Goal: Task Accomplishment & Management: Manage account settings

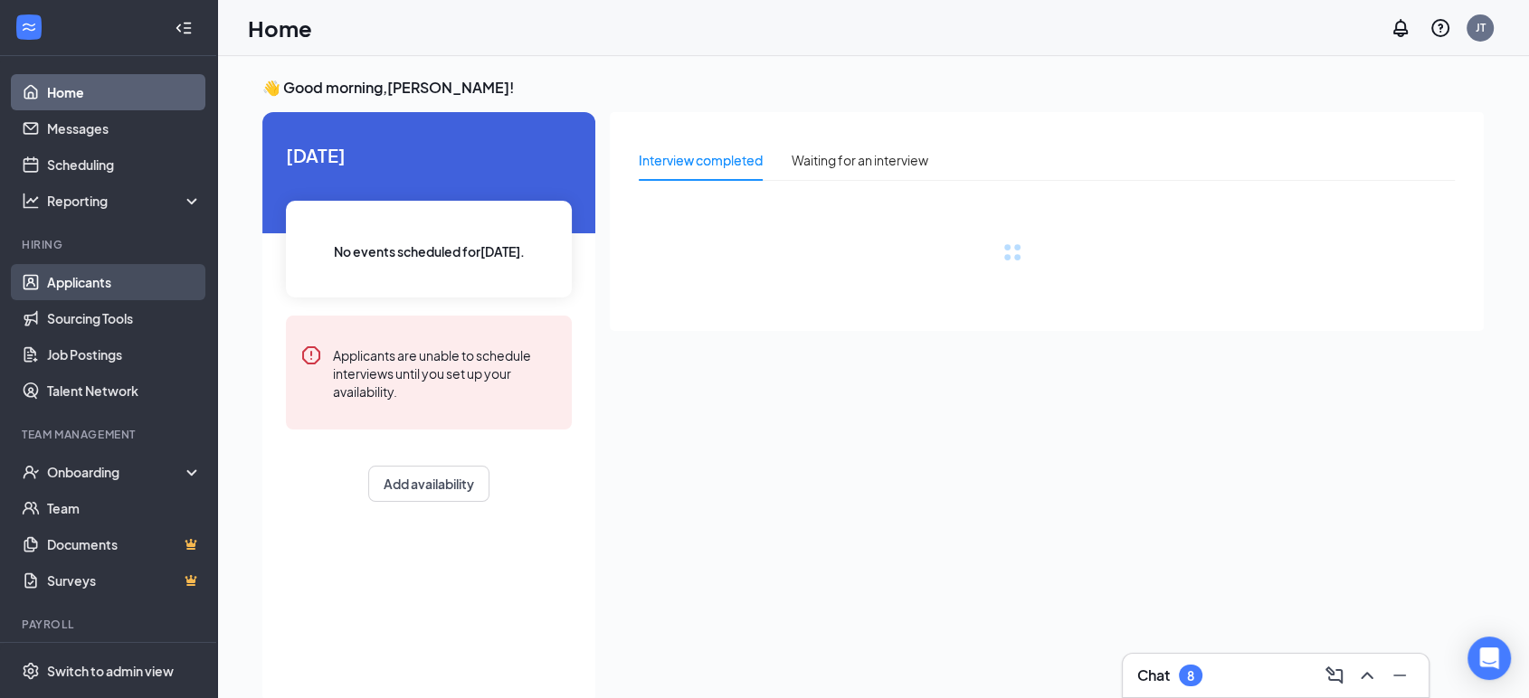
click at [71, 274] on link "Applicants" at bounding box center [124, 282] width 155 height 36
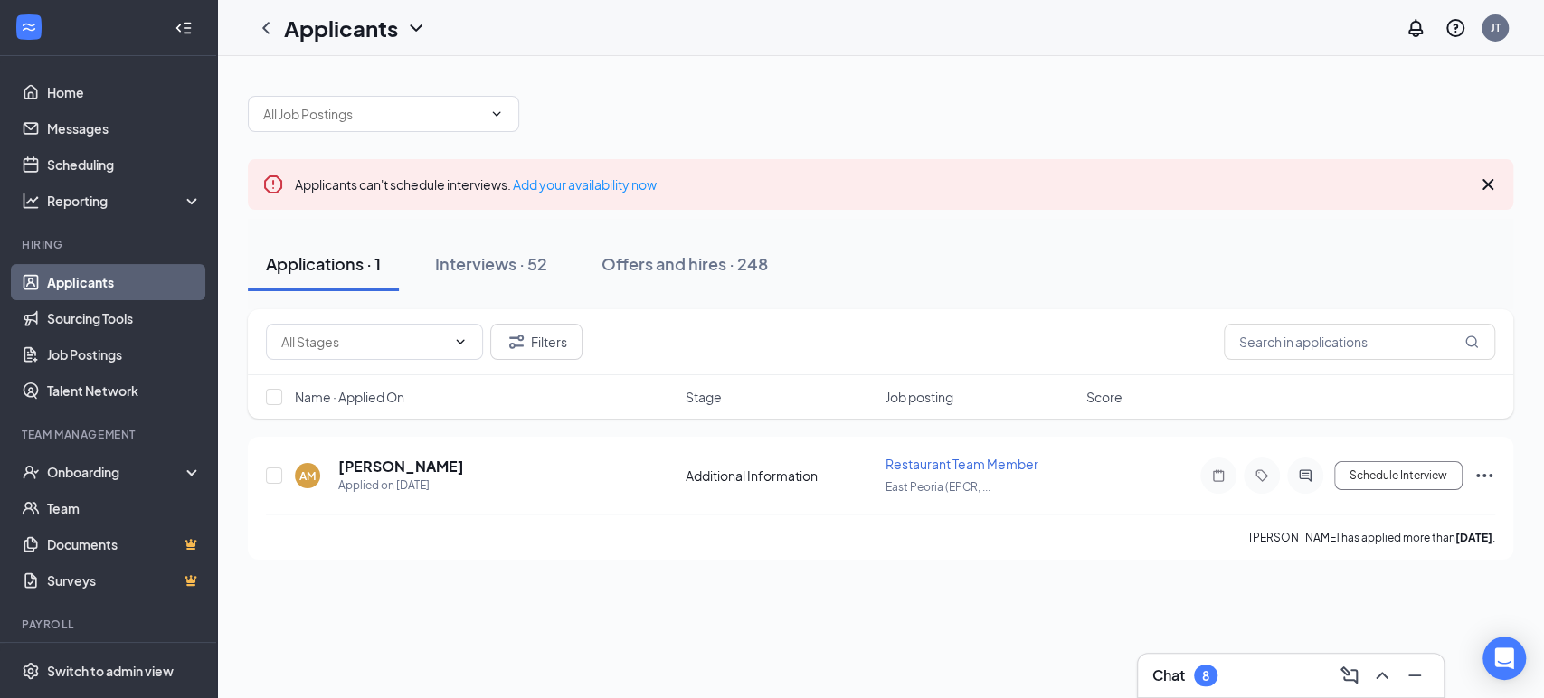
click at [416, 28] on icon "ChevronDown" at bounding box center [416, 28] width 22 height 22
click at [405, 113] on input "text" at bounding box center [372, 114] width 219 height 20
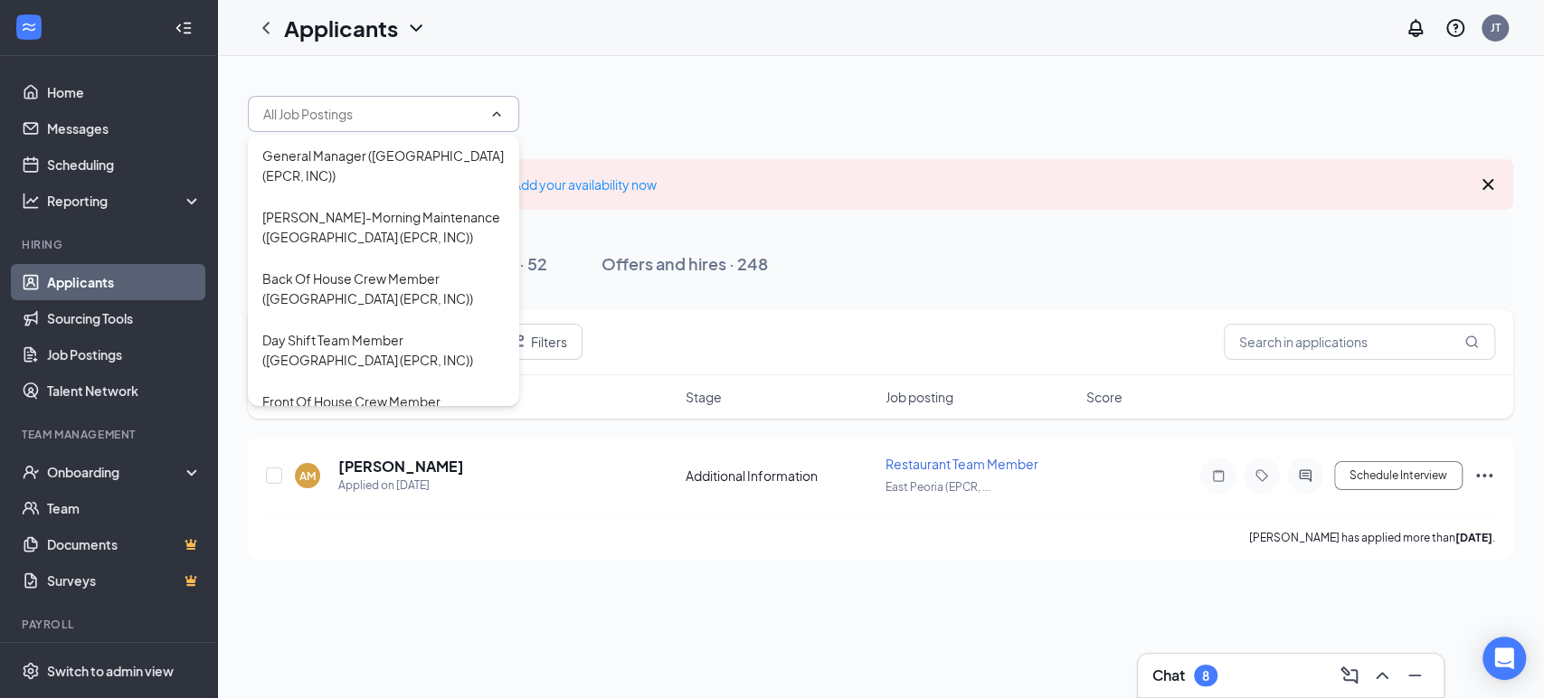
click at [574, 69] on div "Applicants can't schedule interviews. Add your availability now Applications · …" at bounding box center [880, 319] width 1327 height 526
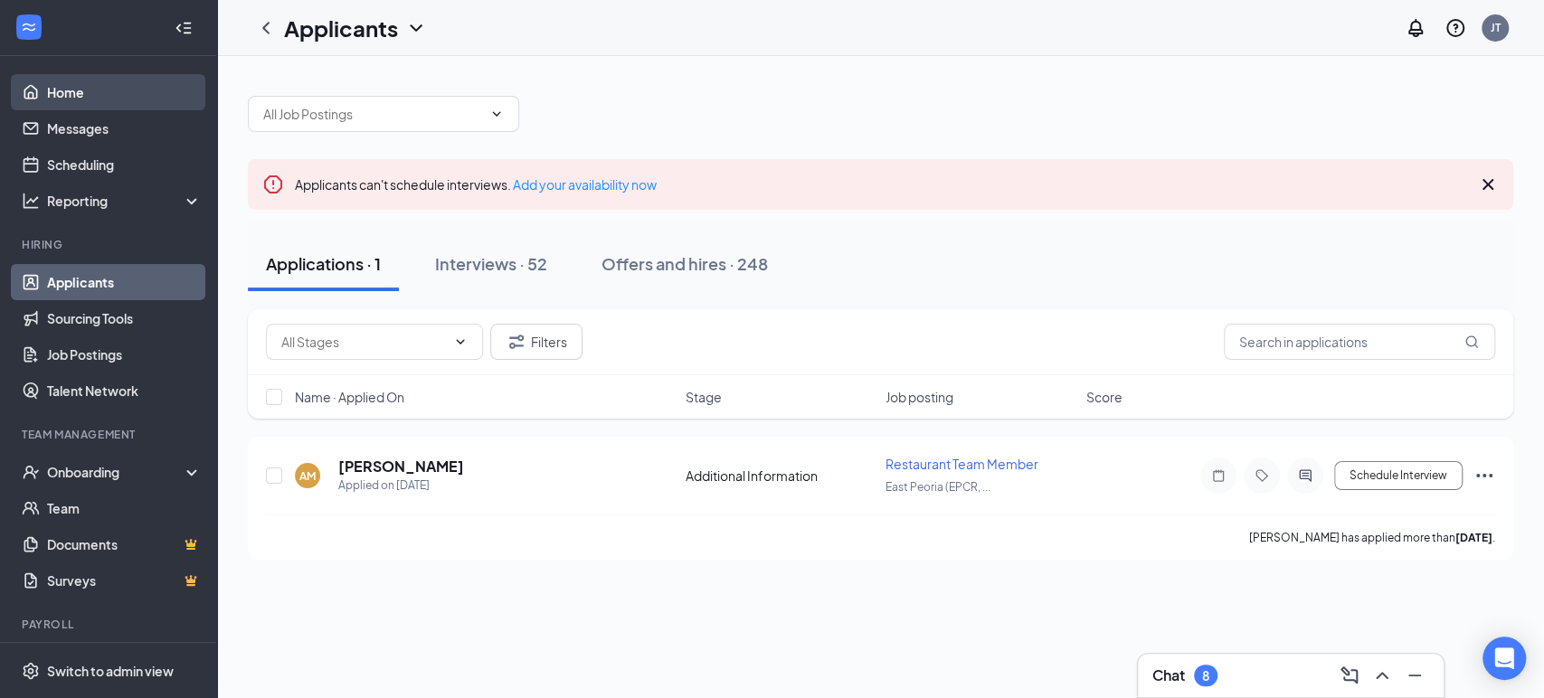
click at [81, 96] on link "Home" at bounding box center [124, 92] width 155 height 36
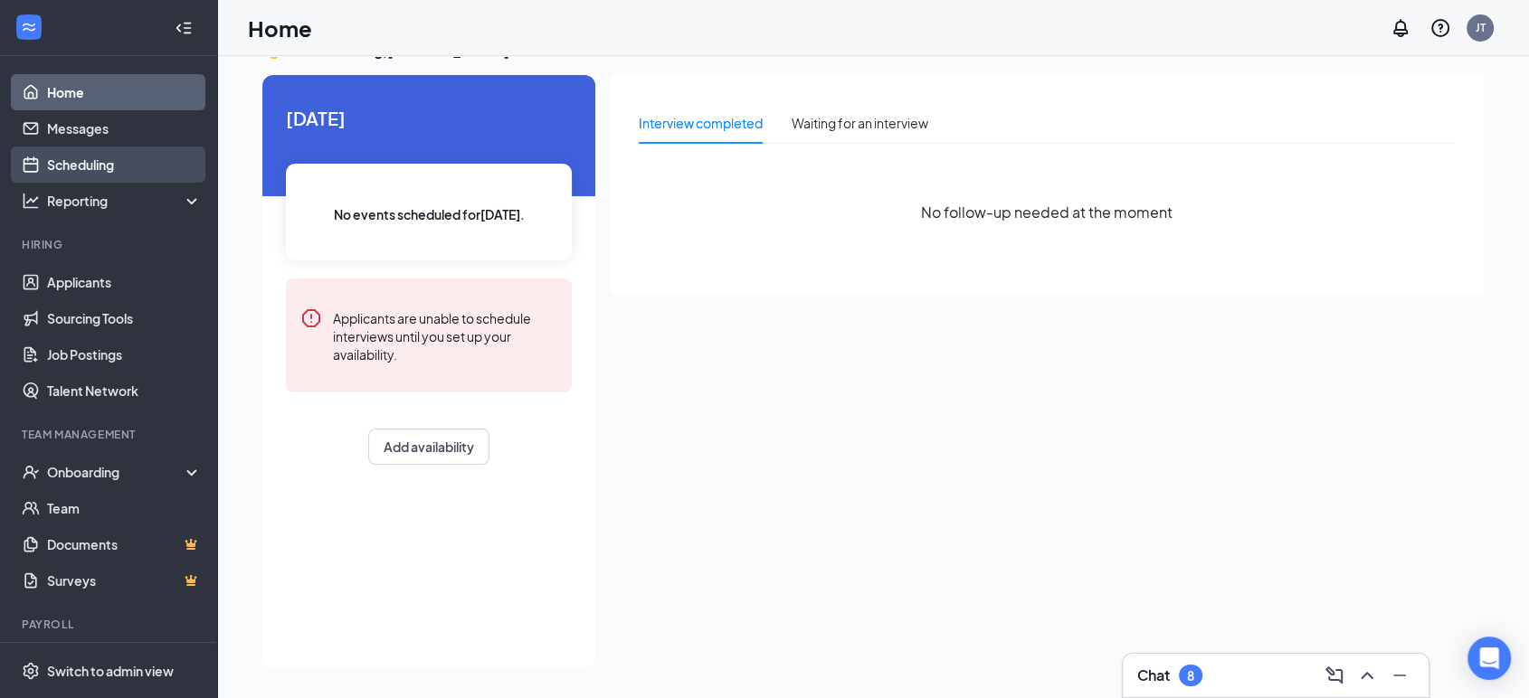
click at [84, 165] on link "Scheduling" at bounding box center [124, 165] width 155 height 36
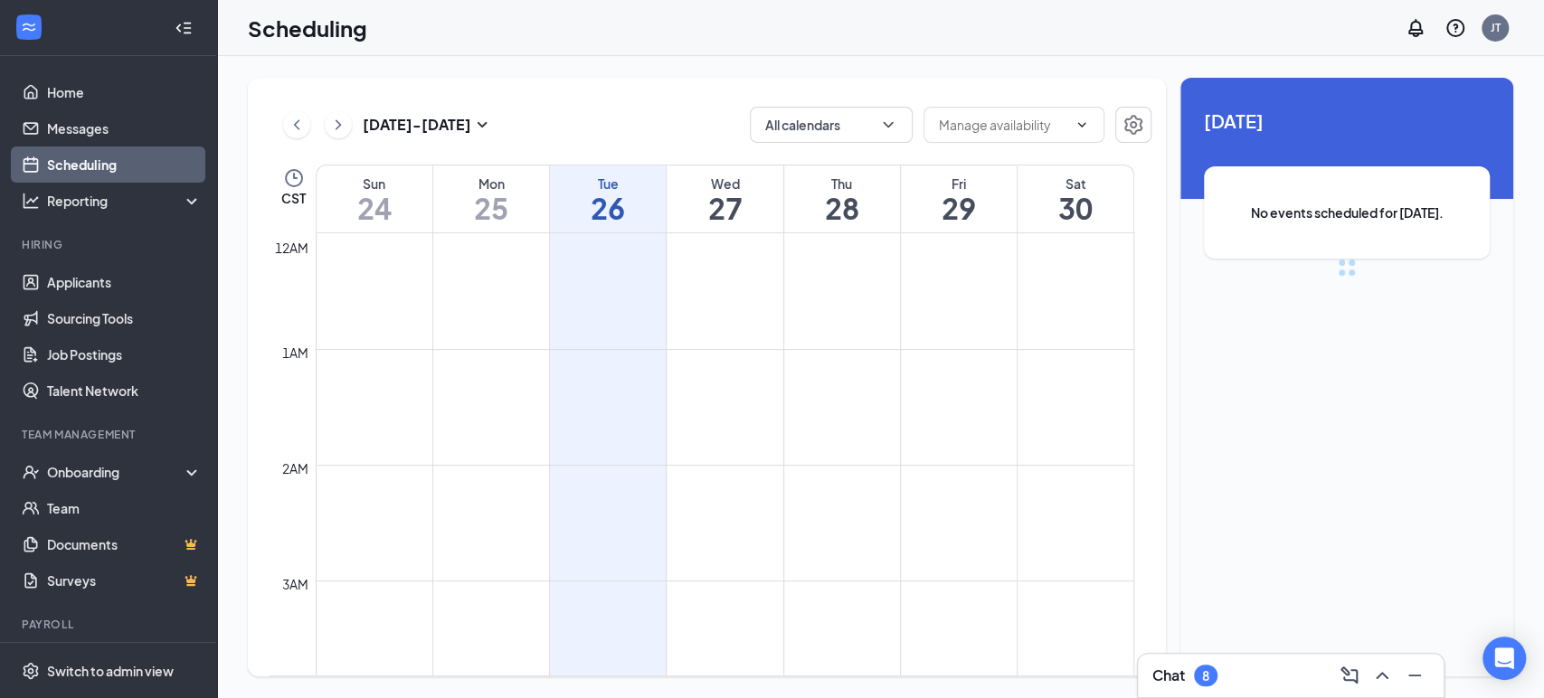
scroll to position [889, 0]
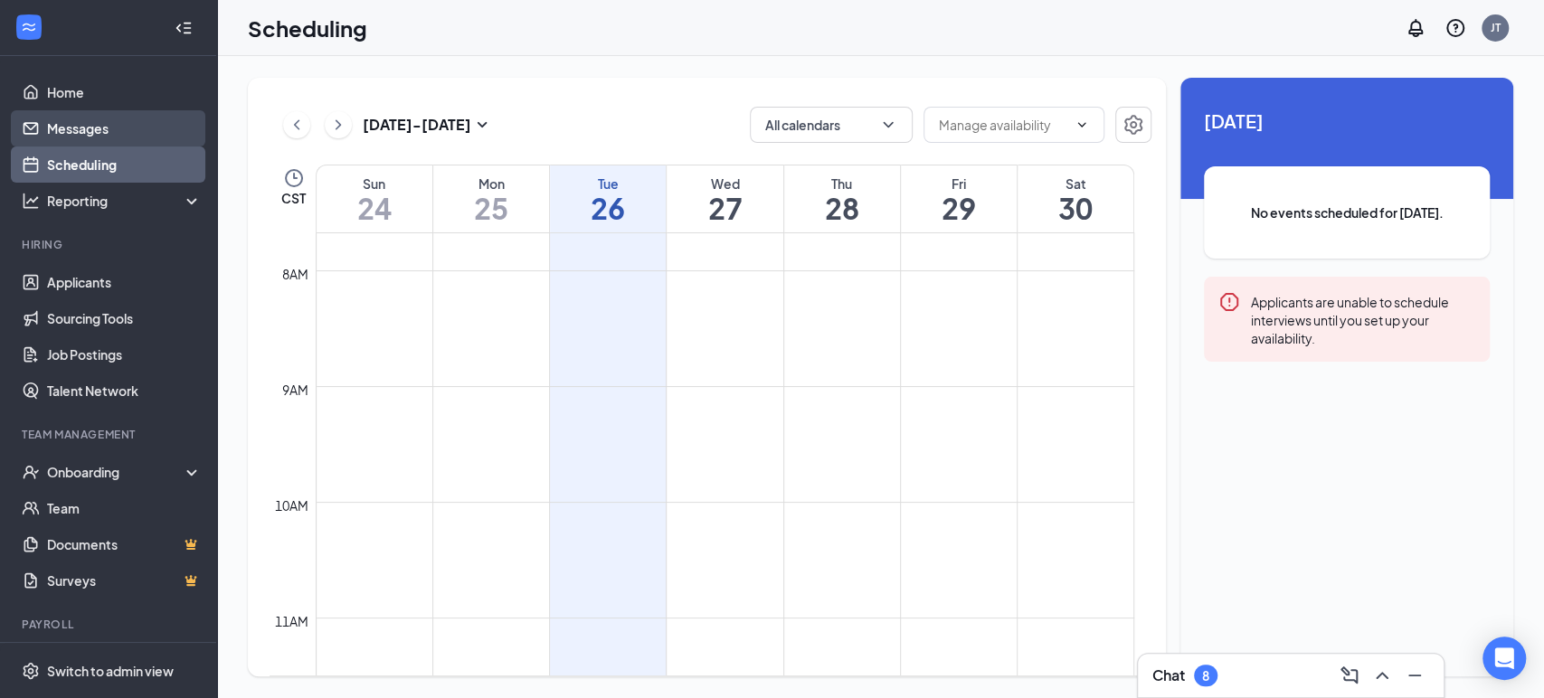
click at [86, 134] on link "Messages" at bounding box center [124, 128] width 155 height 36
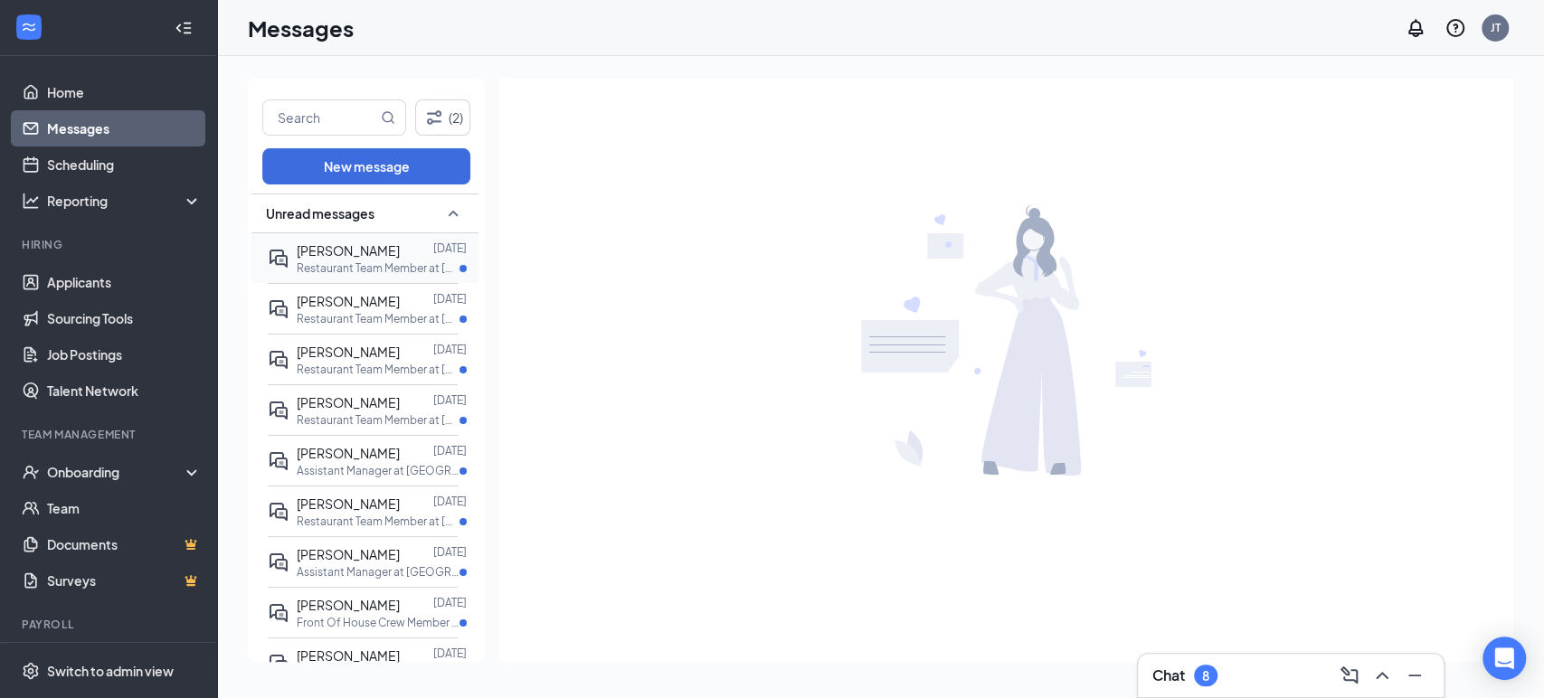
click at [376, 262] on p "Restaurant Team Member at East Peoria (EPCR, INC)" at bounding box center [378, 268] width 163 height 15
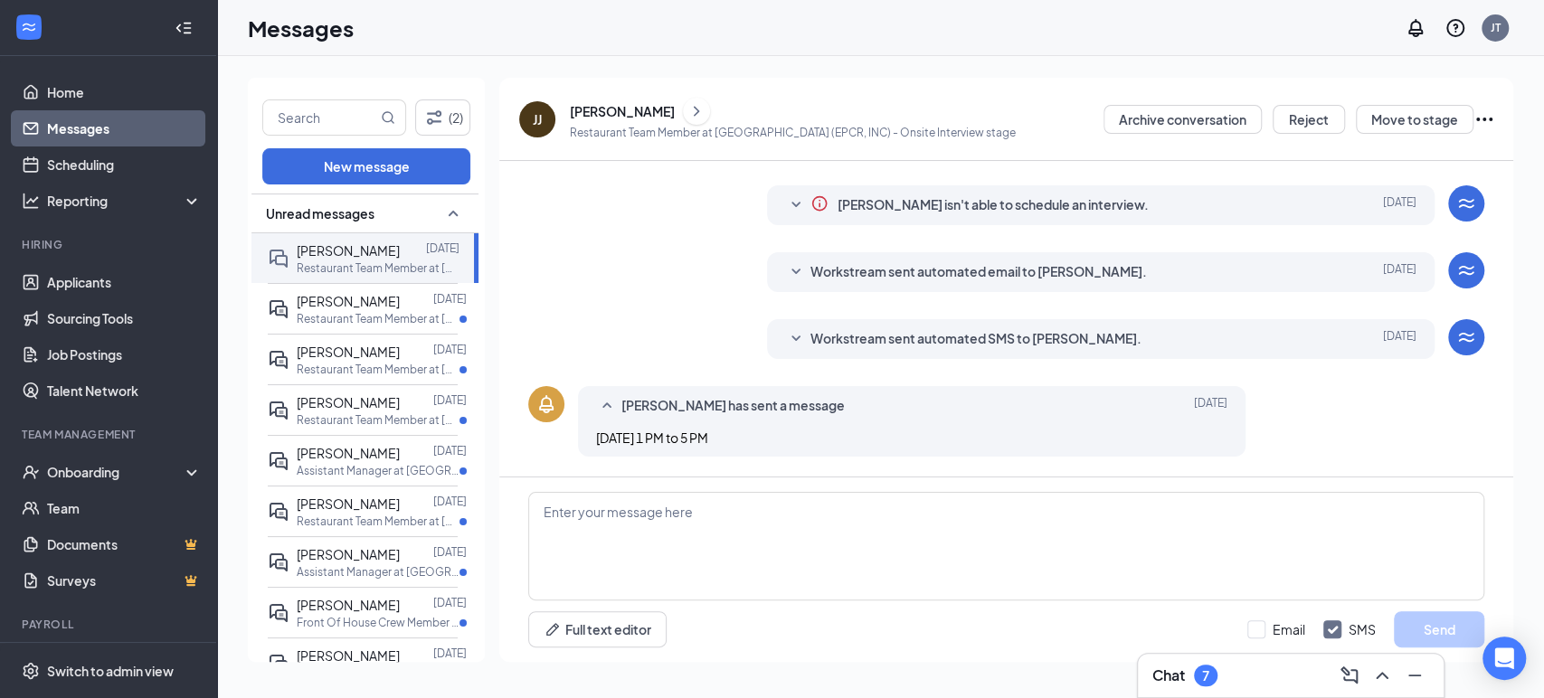
scroll to position [251, 0]
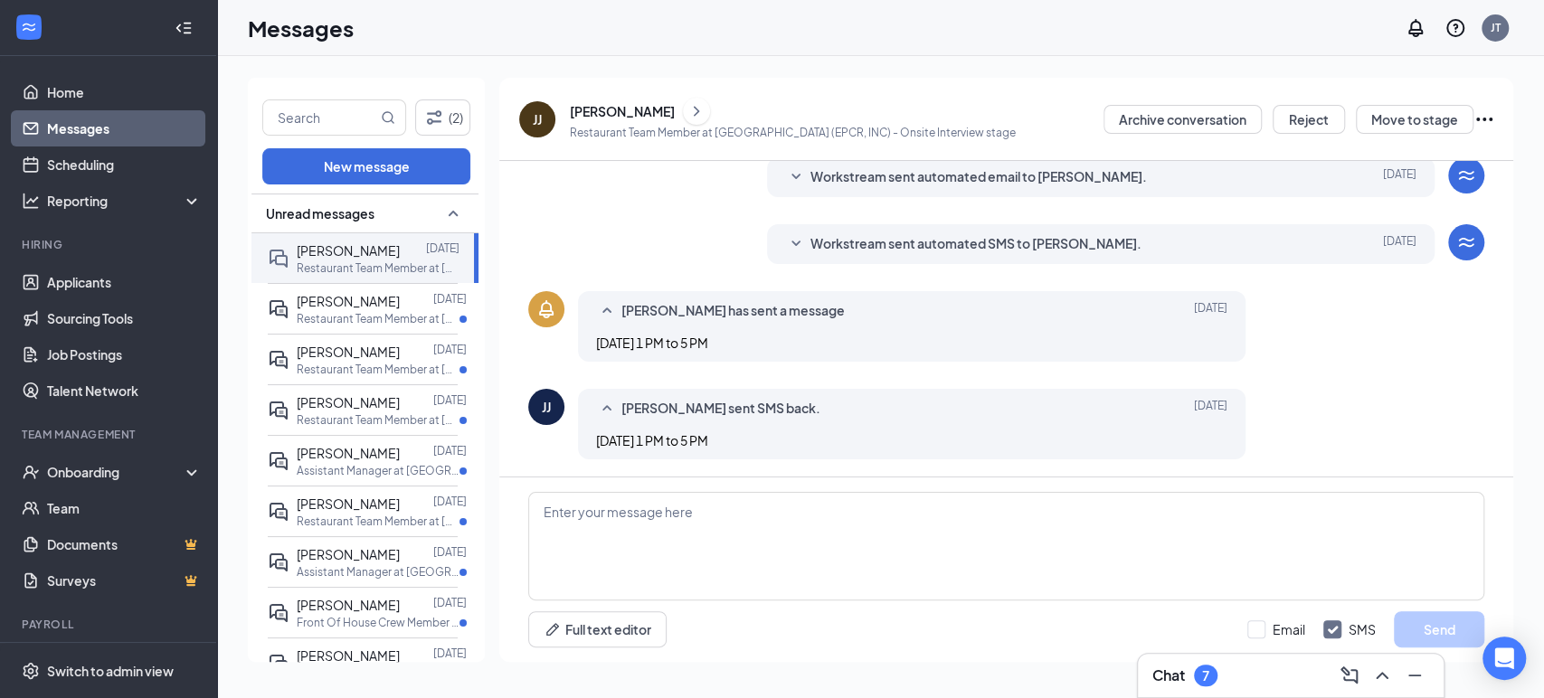
click at [791, 251] on icon "SmallChevronDown" at bounding box center [796, 244] width 22 height 22
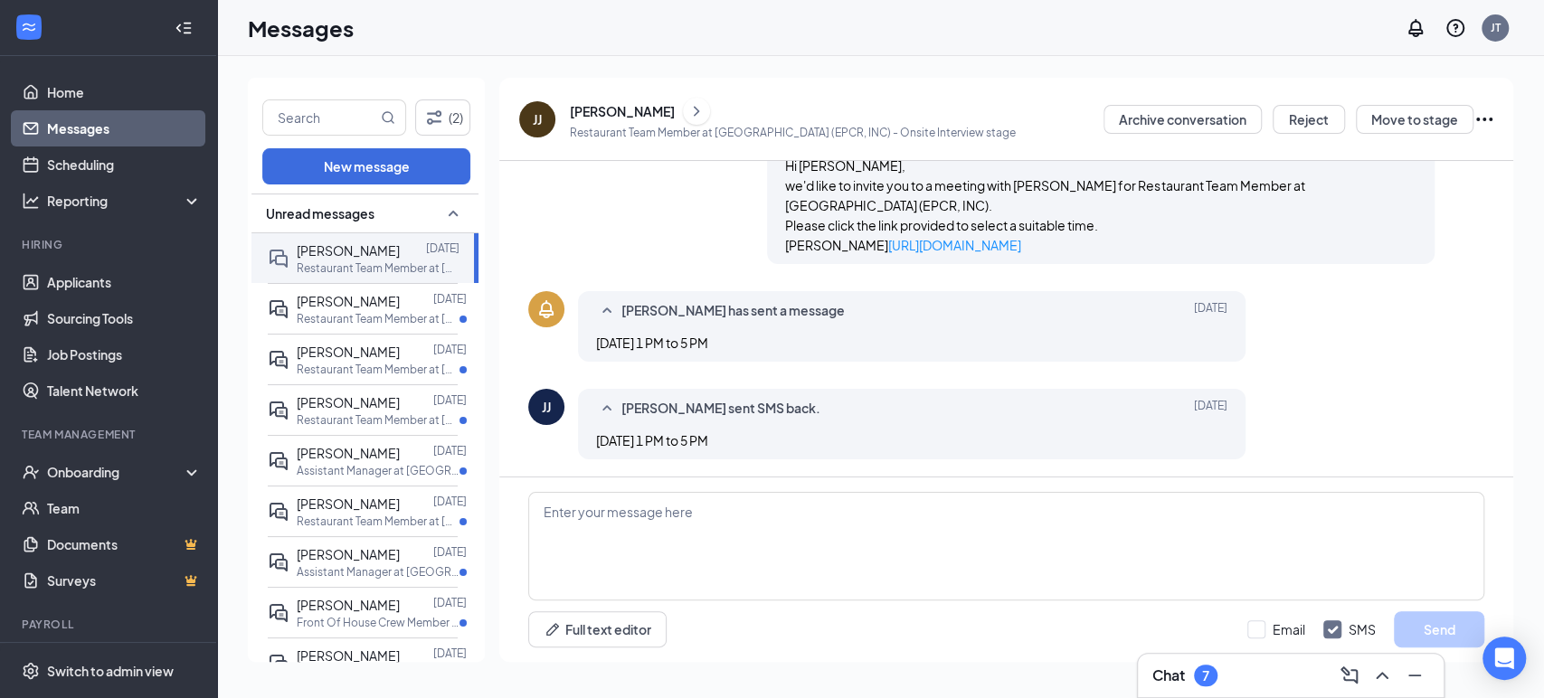
scroll to position [0, 0]
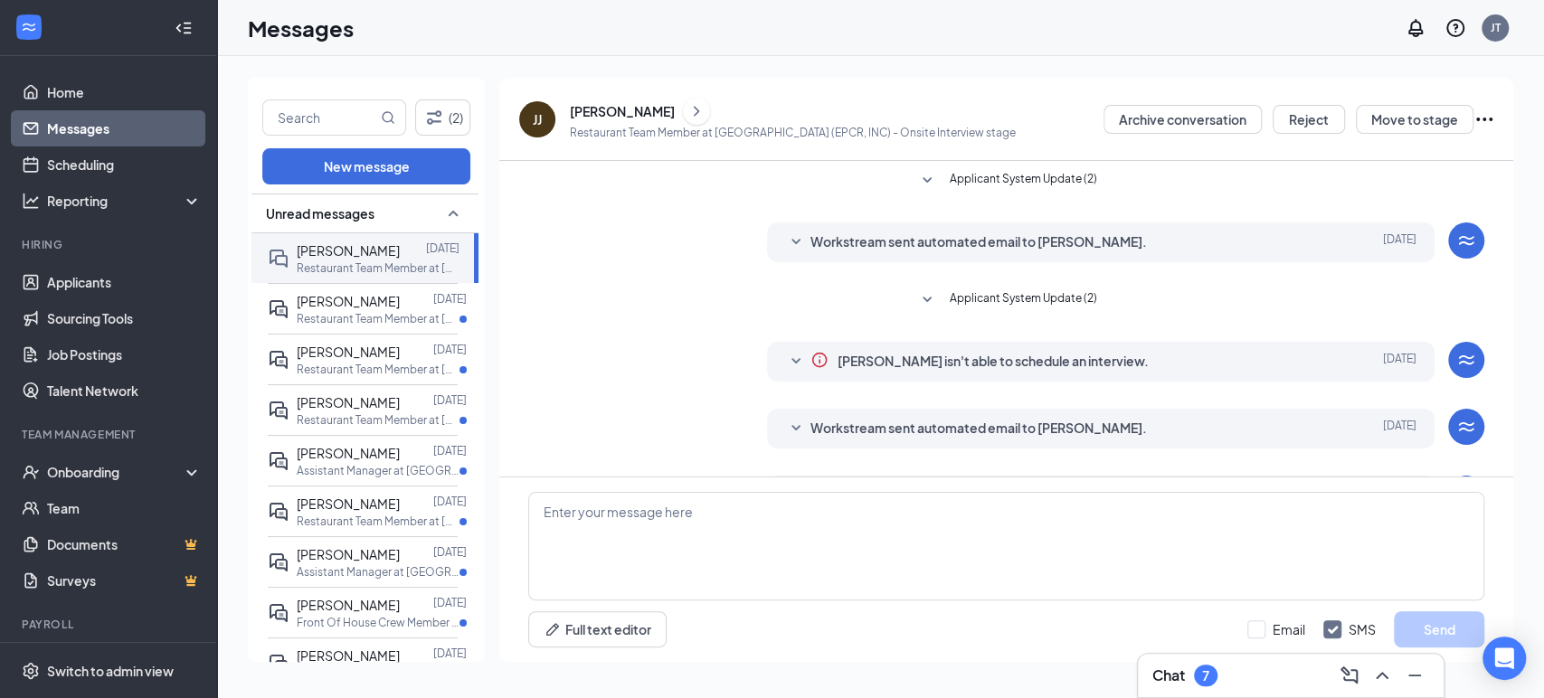
click at [701, 107] on icon "ChevronRight" at bounding box center [697, 111] width 18 height 22
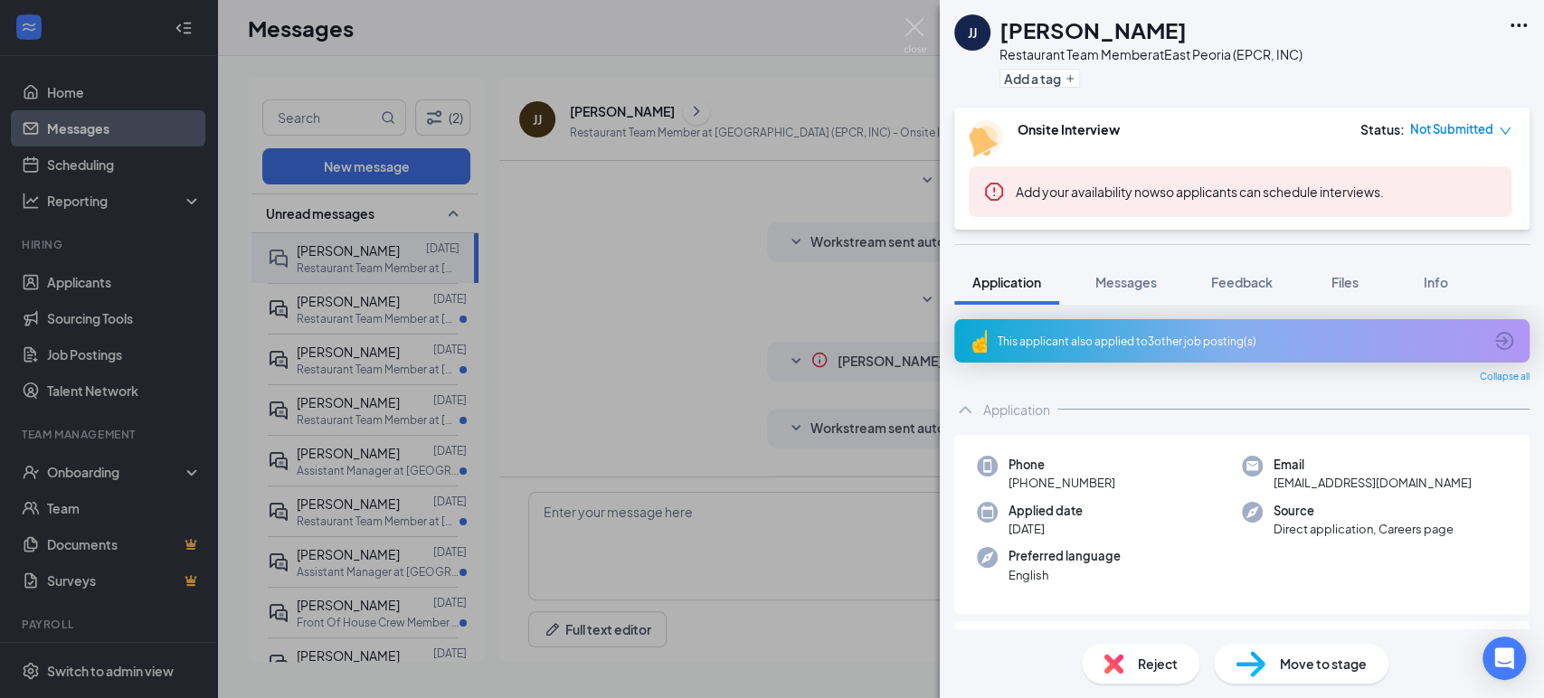
click at [1017, 281] on span "Application" at bounding box center [1007, 282] width 69 height 16
click at [1512, 24] on icon "Ellipses" at bounding box center [1519, 26] width 16 height 4
click at [1525, 21] on icon "Ellipses" at bounding box center [1519, 25] width 22 height 22
click at [1400, 73] on link "View full application" at bounding box center [1420, 67] width 195 height 18
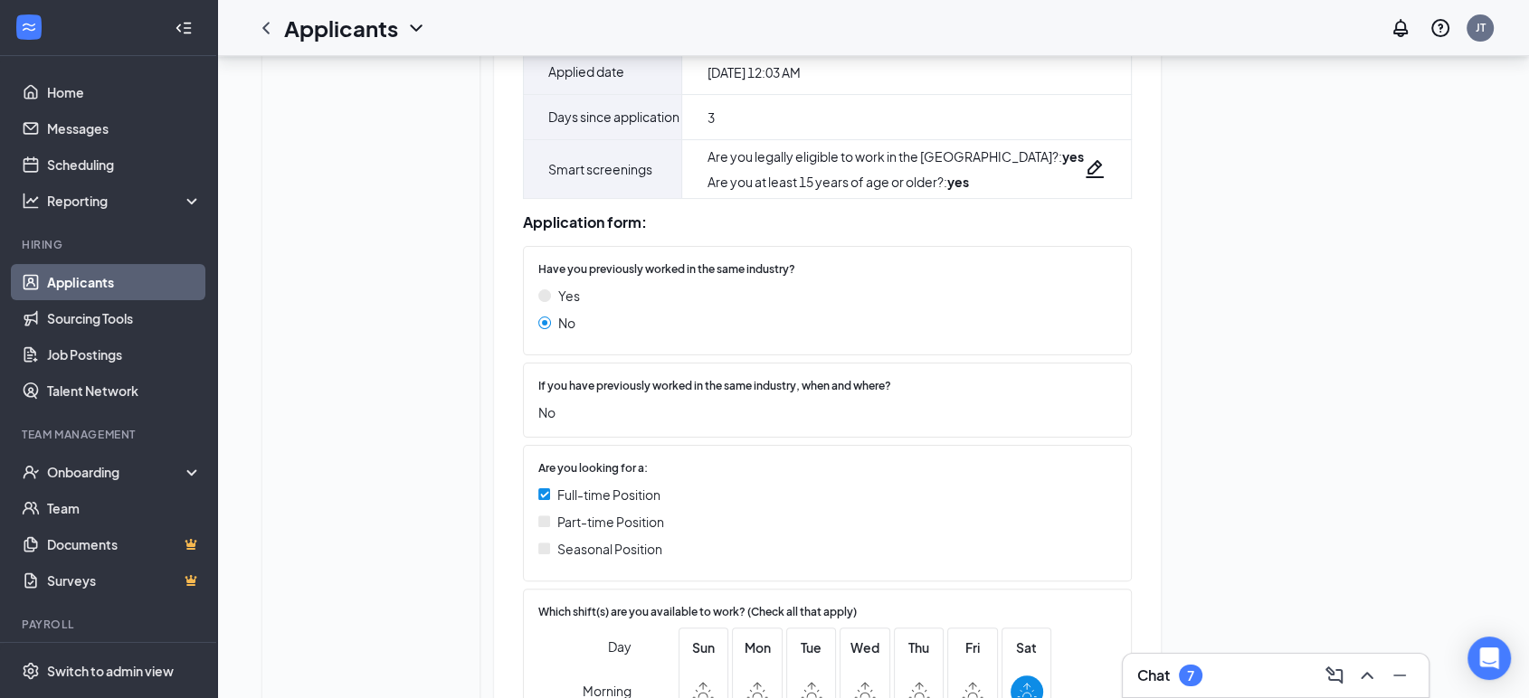
scroll to position [402, 0]
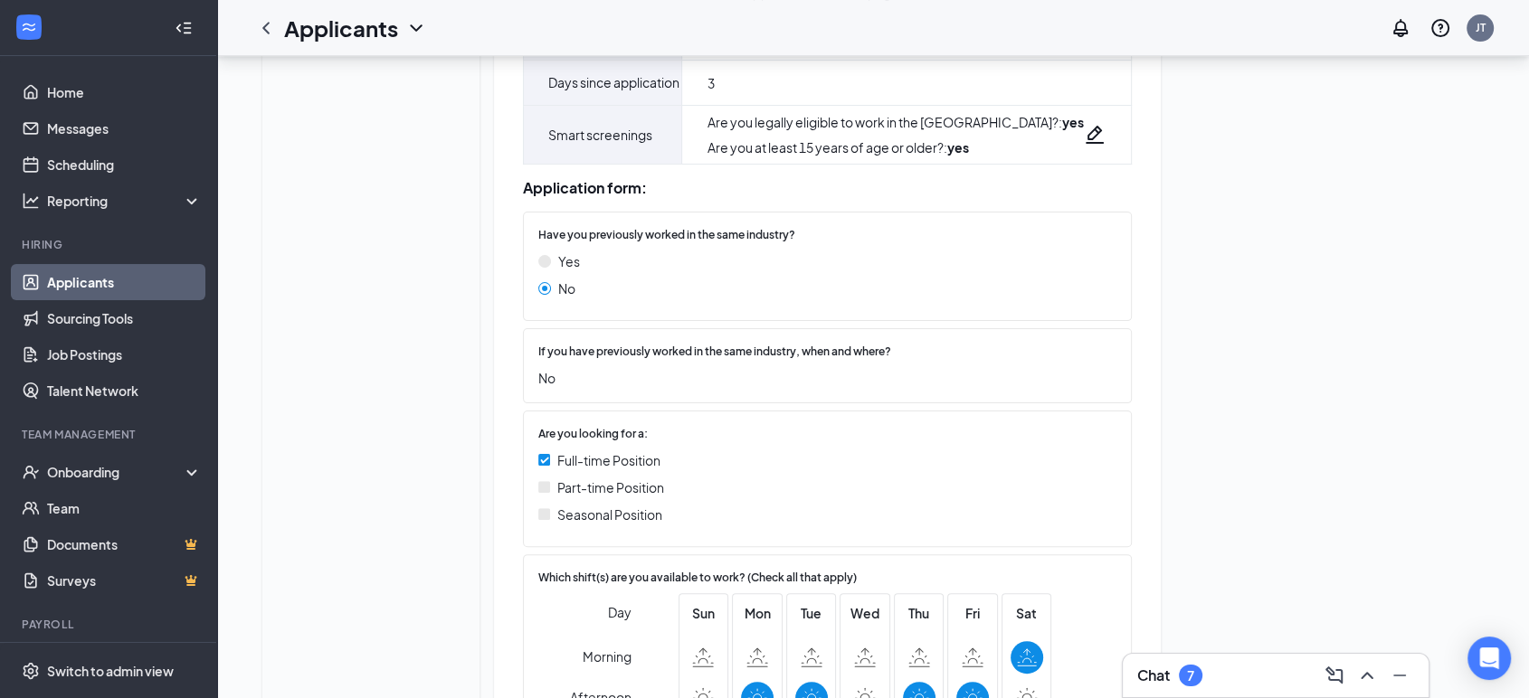
click at [1248, 681] on div "Chat 7" at bounding box center [1275, 675] width 277 height 29
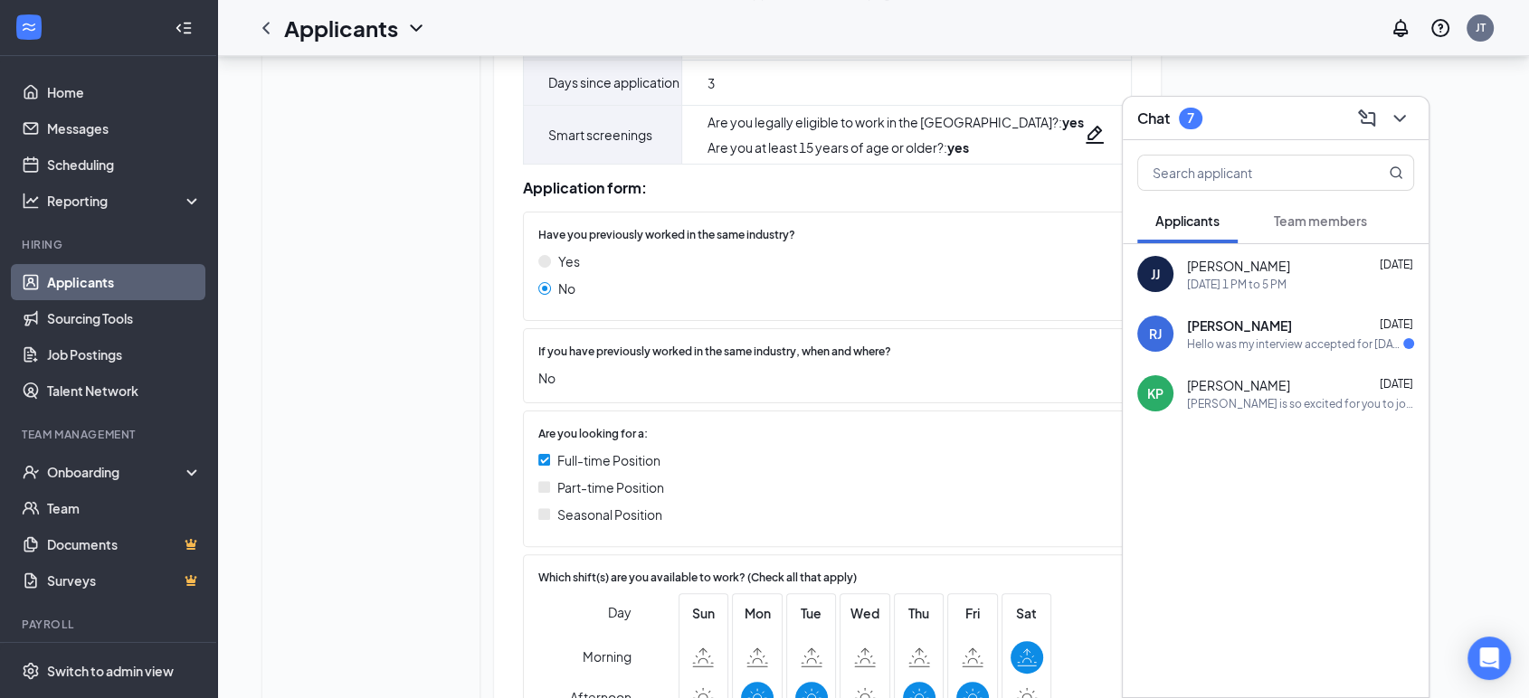
click at [1290, 259] on span "[PERSON_NAME]" at bounding box center [1238, 266] width 103 height 18
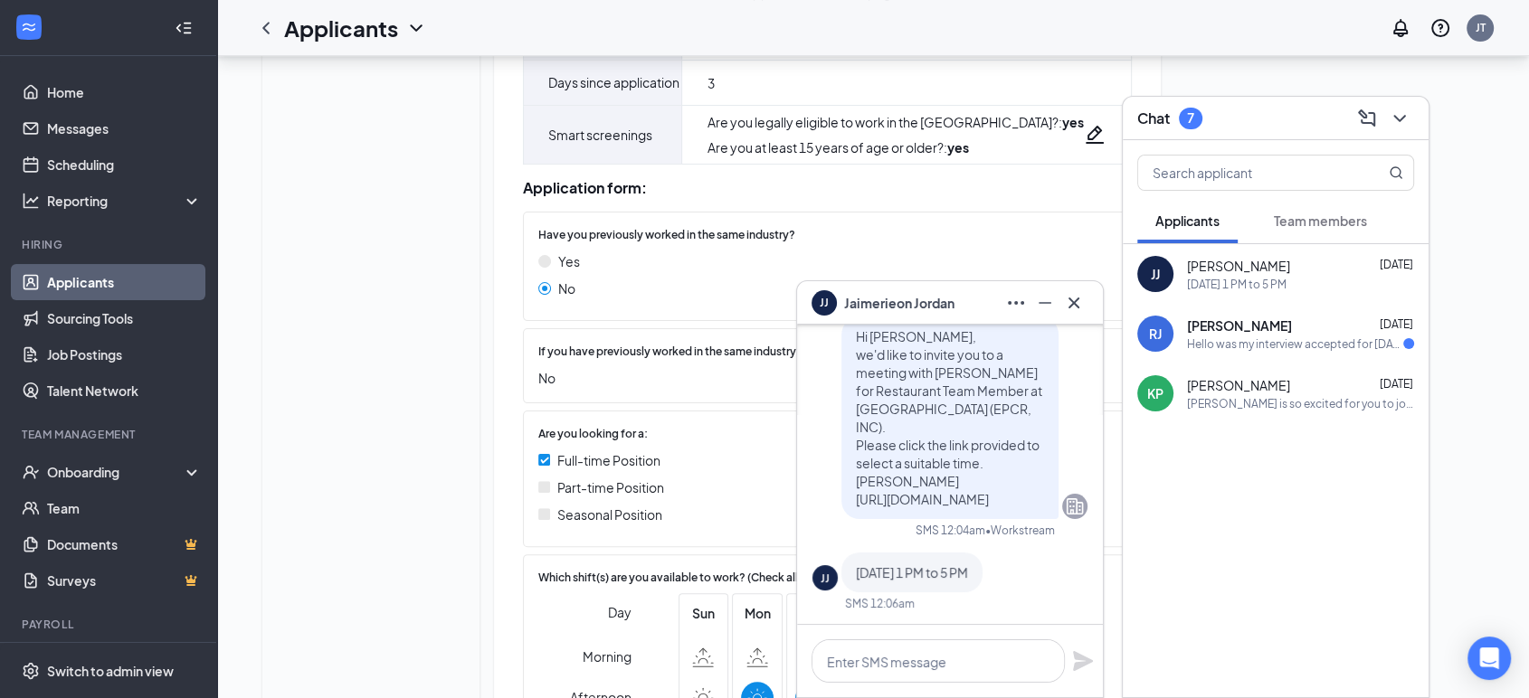
scroll to position [0, 0]
click at [1075, 304] on icon "Cross" at bounding box center [1073, 302] width 11 height 11
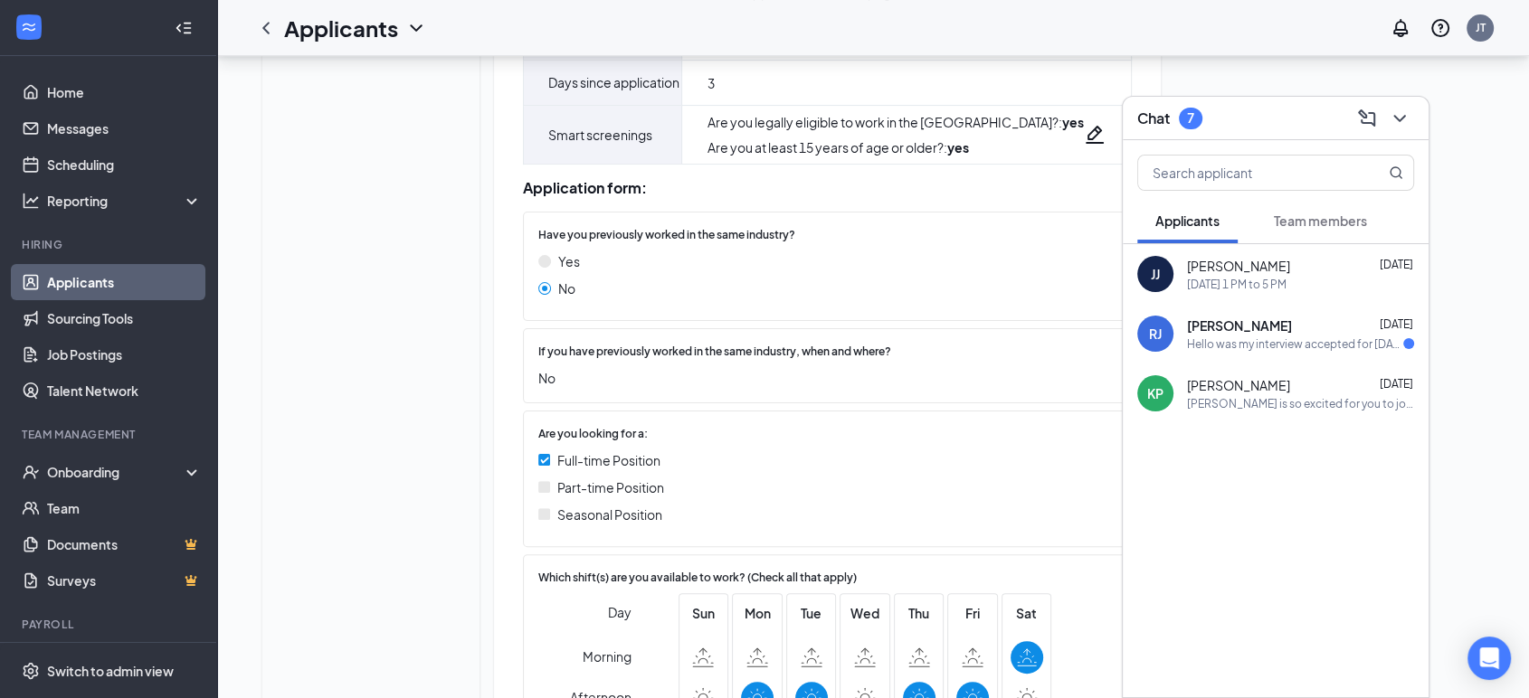
click at [1220, 340] on div "Hello was my interview accepted for Wednesday at 12pm" at bounding box center [1295, 344] width 216 height 15
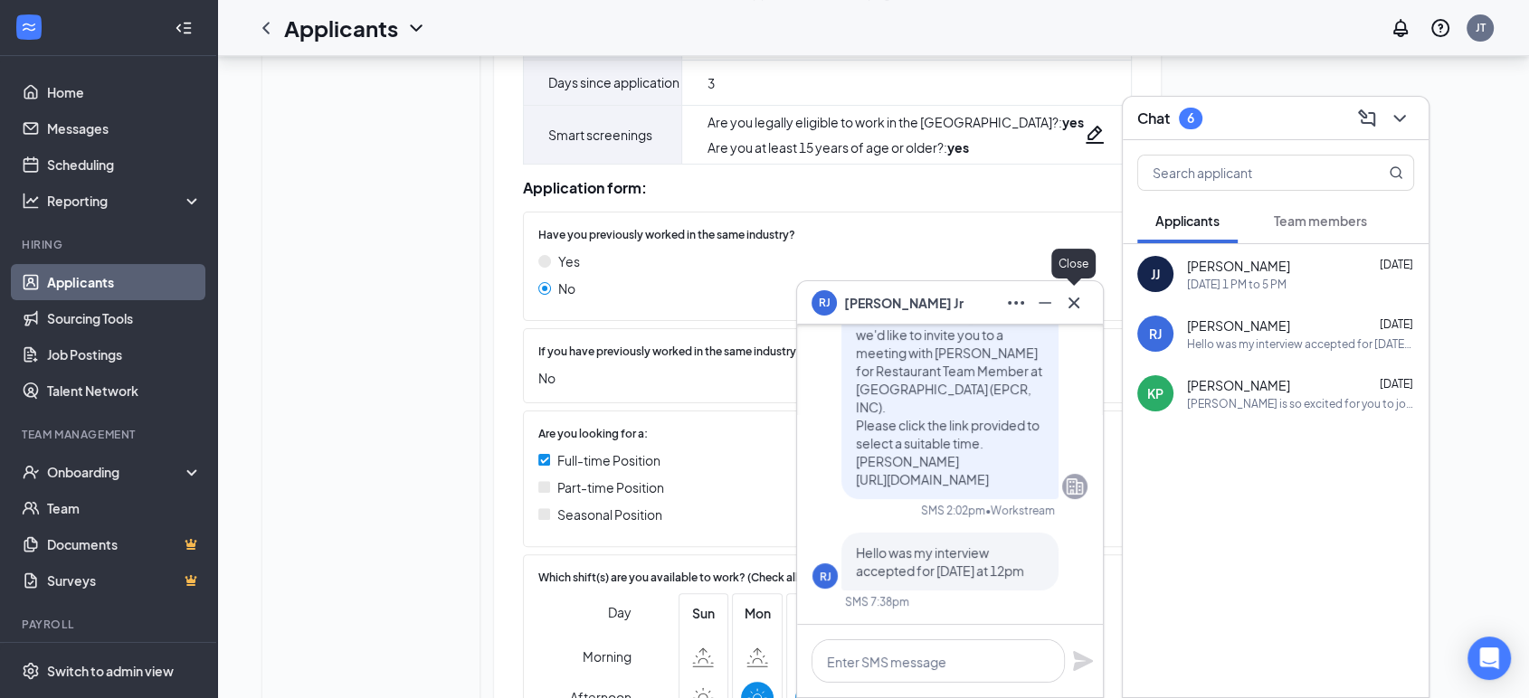
click at [1077, 303] on icon "Cross" at bounding box center [1074, 303] width 22 height 22
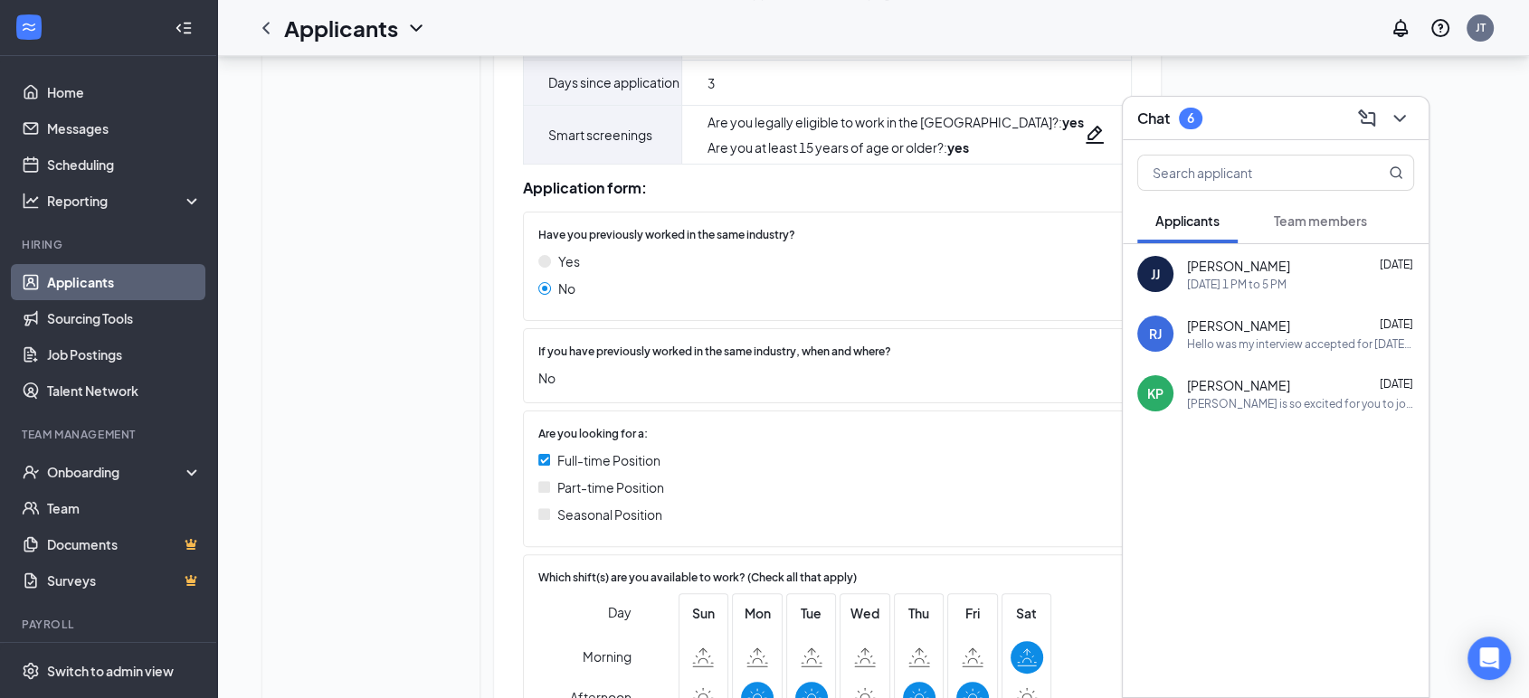
click at [1254, 379] on span "Katie Paddock" at bounding box center [1238, 385] width 103 height 18
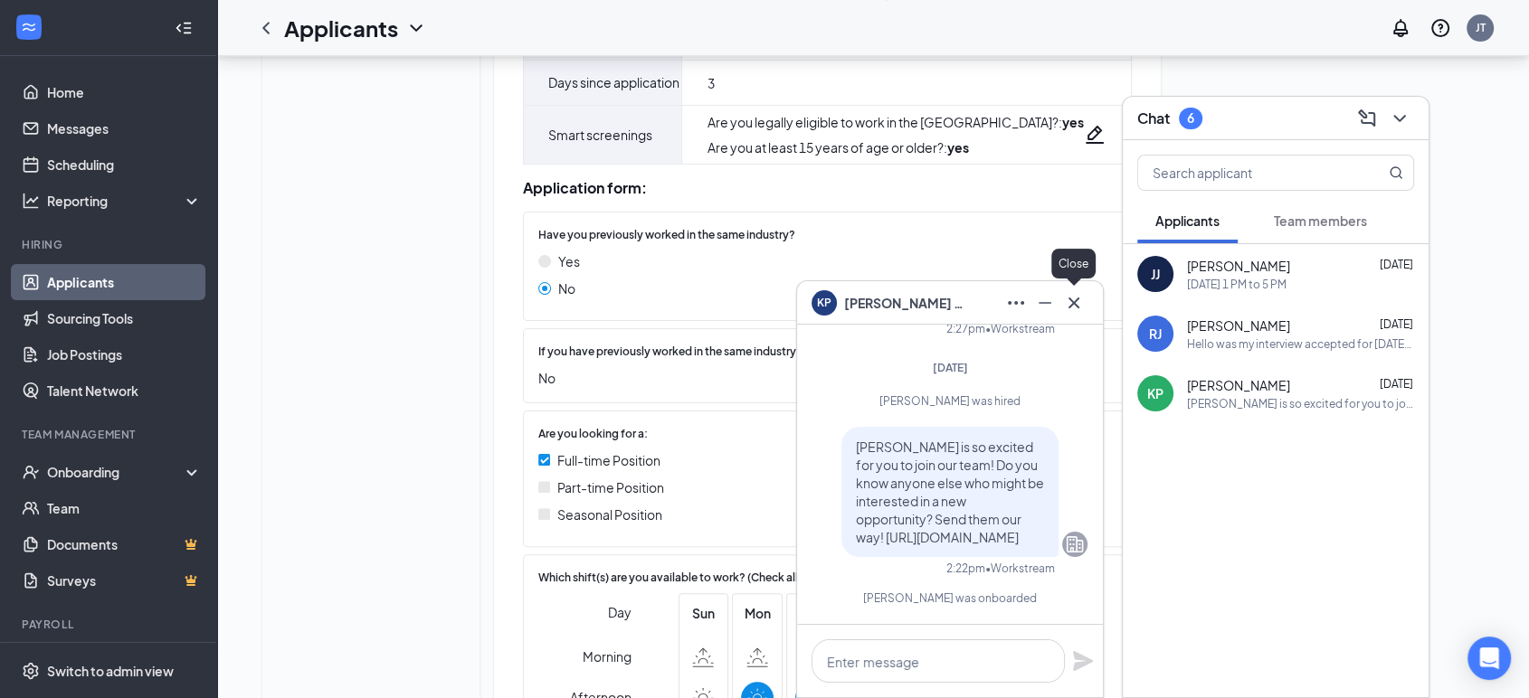
click at [1082, 308] on icon "Cross" at bounding box center [1074, 303] width 22 height 22
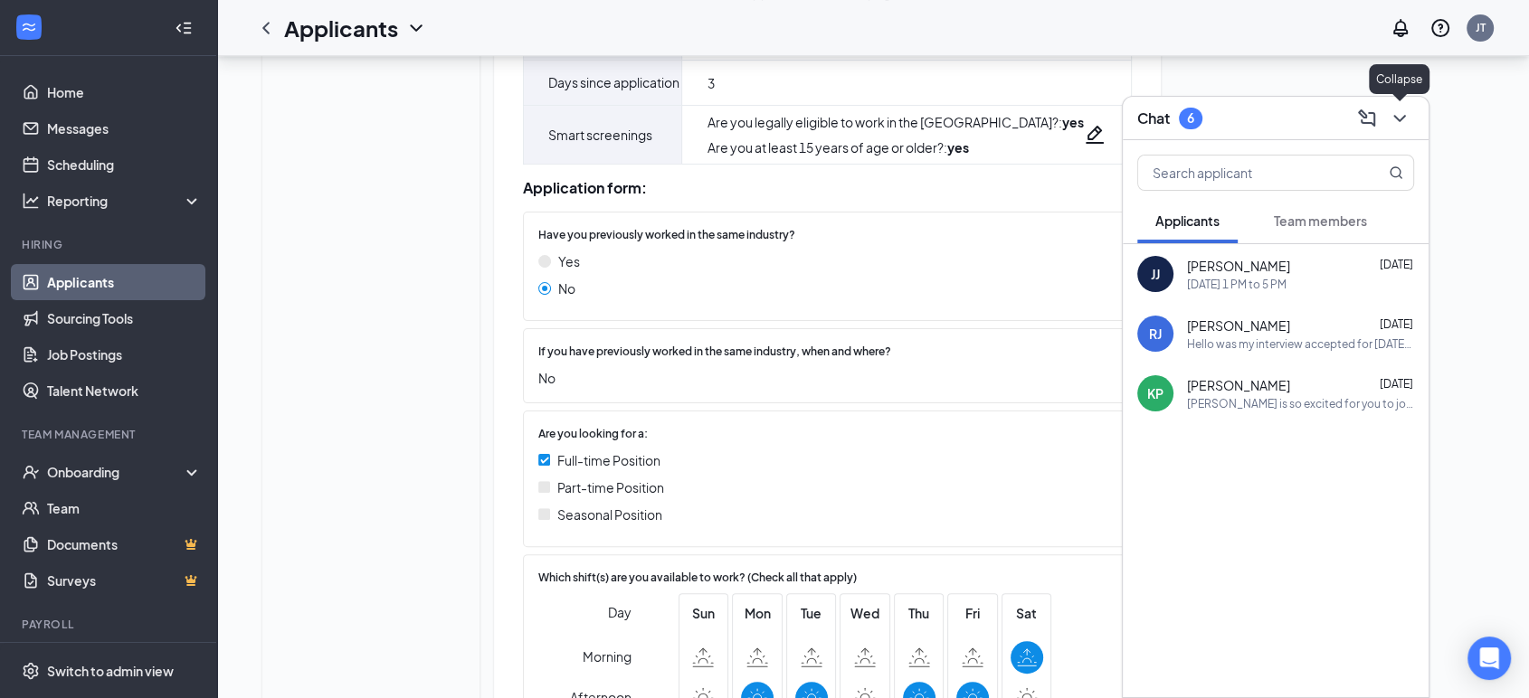
click at [1399, 119] on icon "ChevronDown" at bounding box center [1400, 119] width 22 height 22
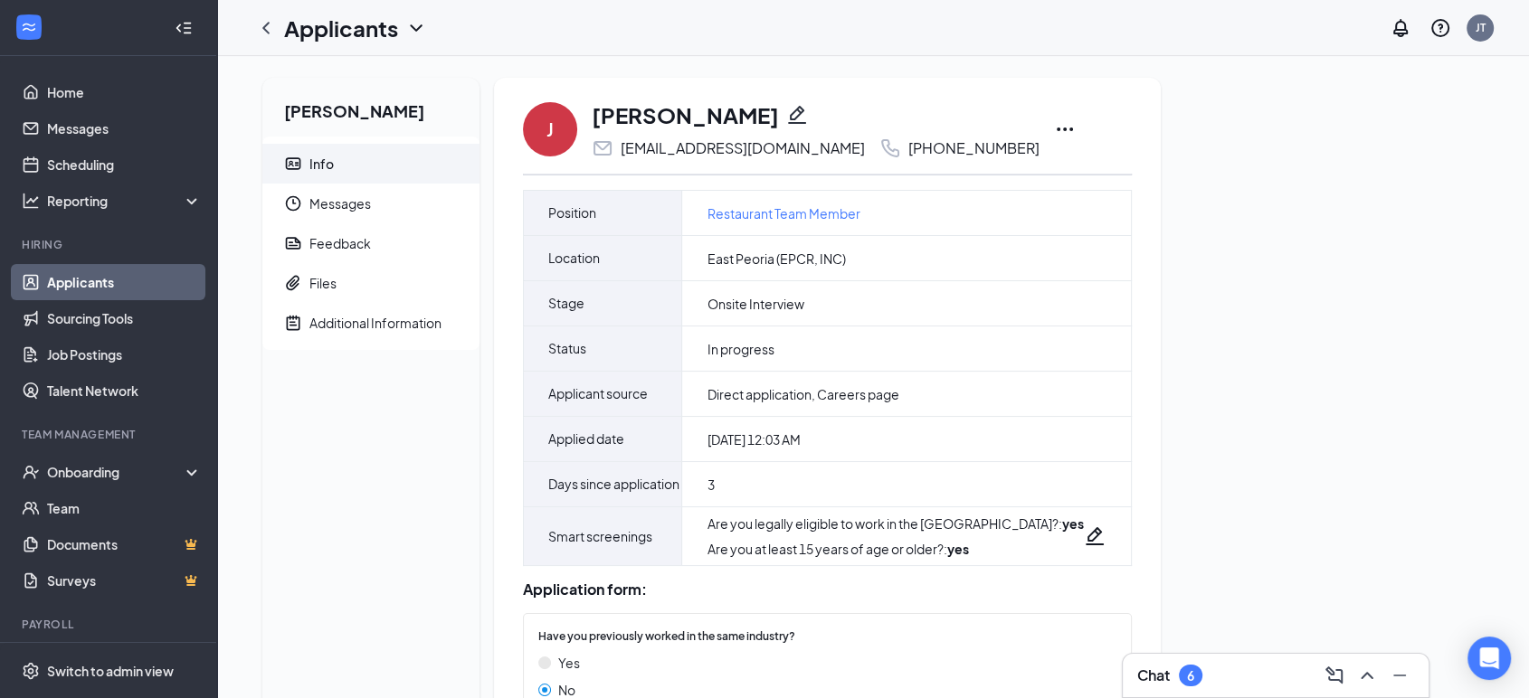
click at [1054, 133] on icon "Ellipses" at bounding box center [1065, 130] width 22 height 22
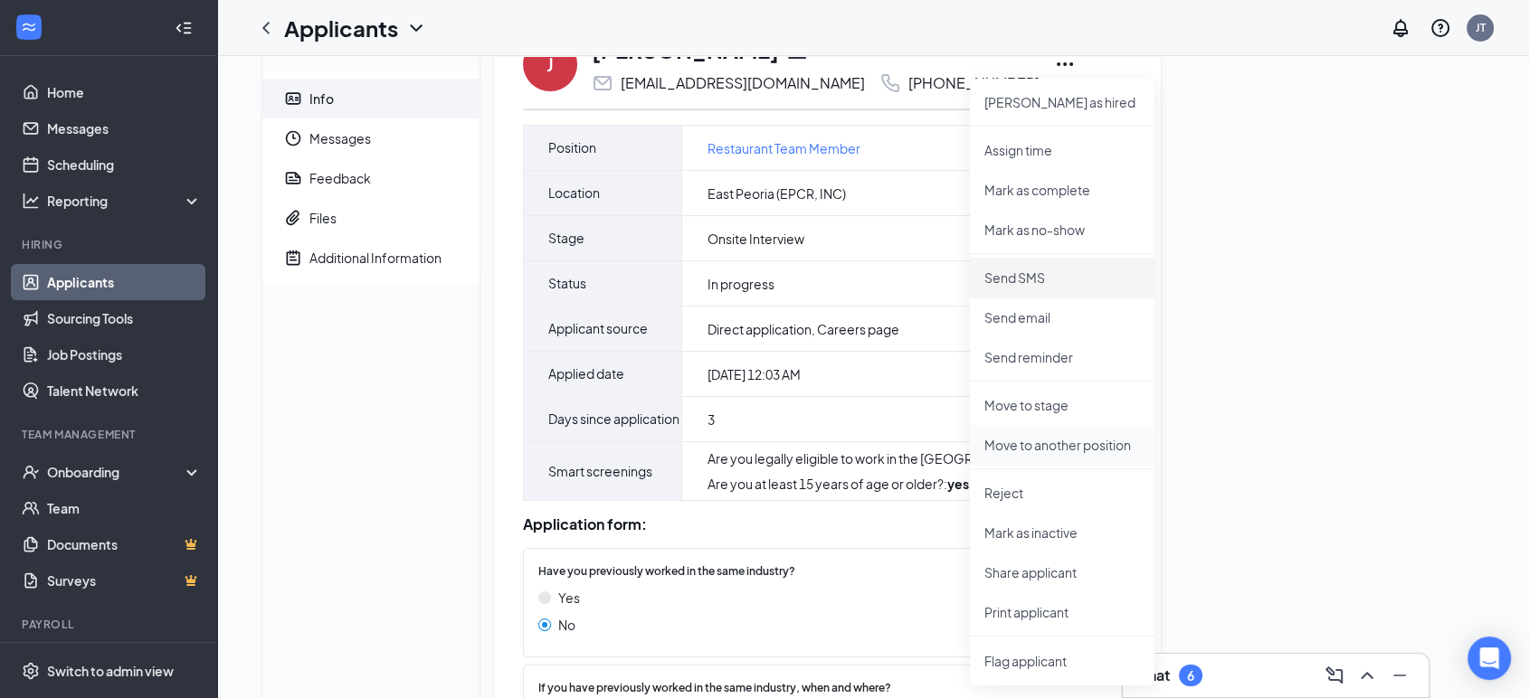
scroll to position [100, 0]
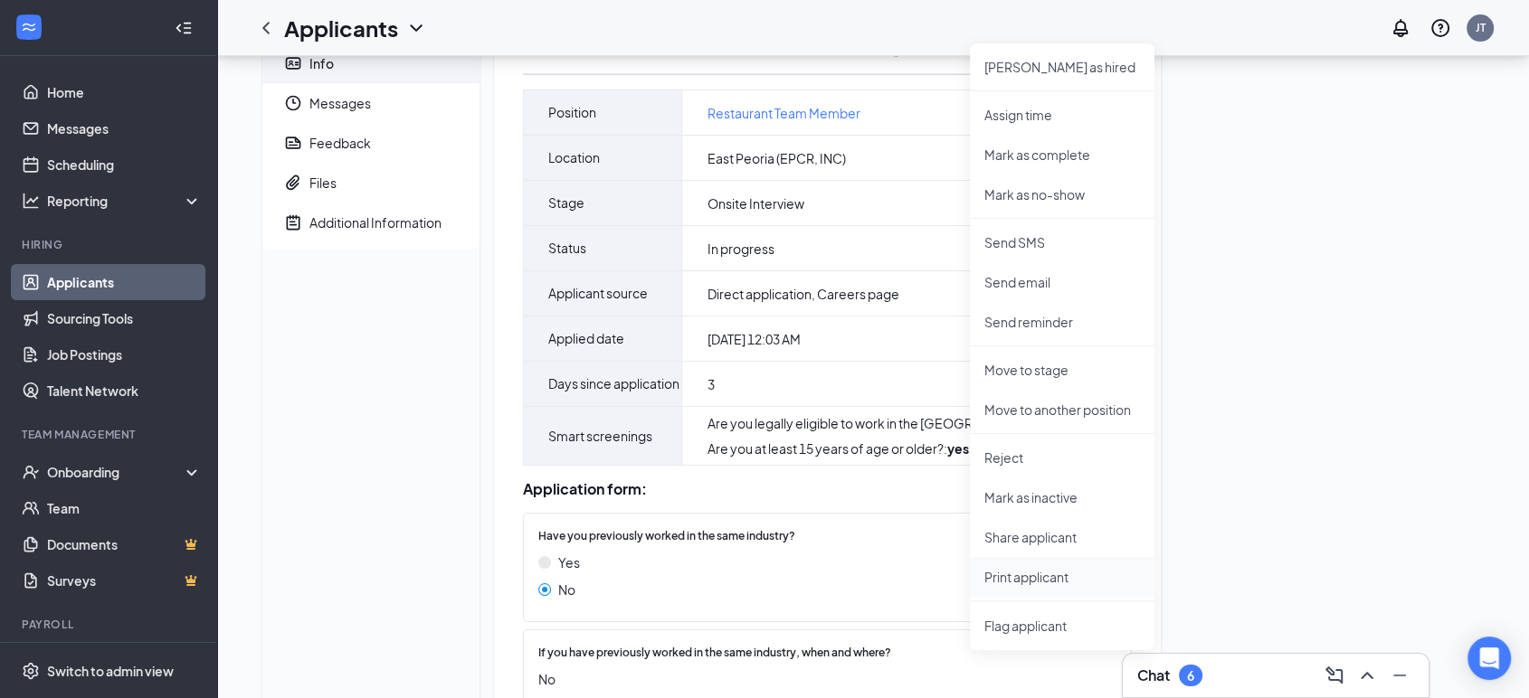
click at [1031, 584] on p "Print applicant" at bounding box center [1062, 577] width 156 height 18
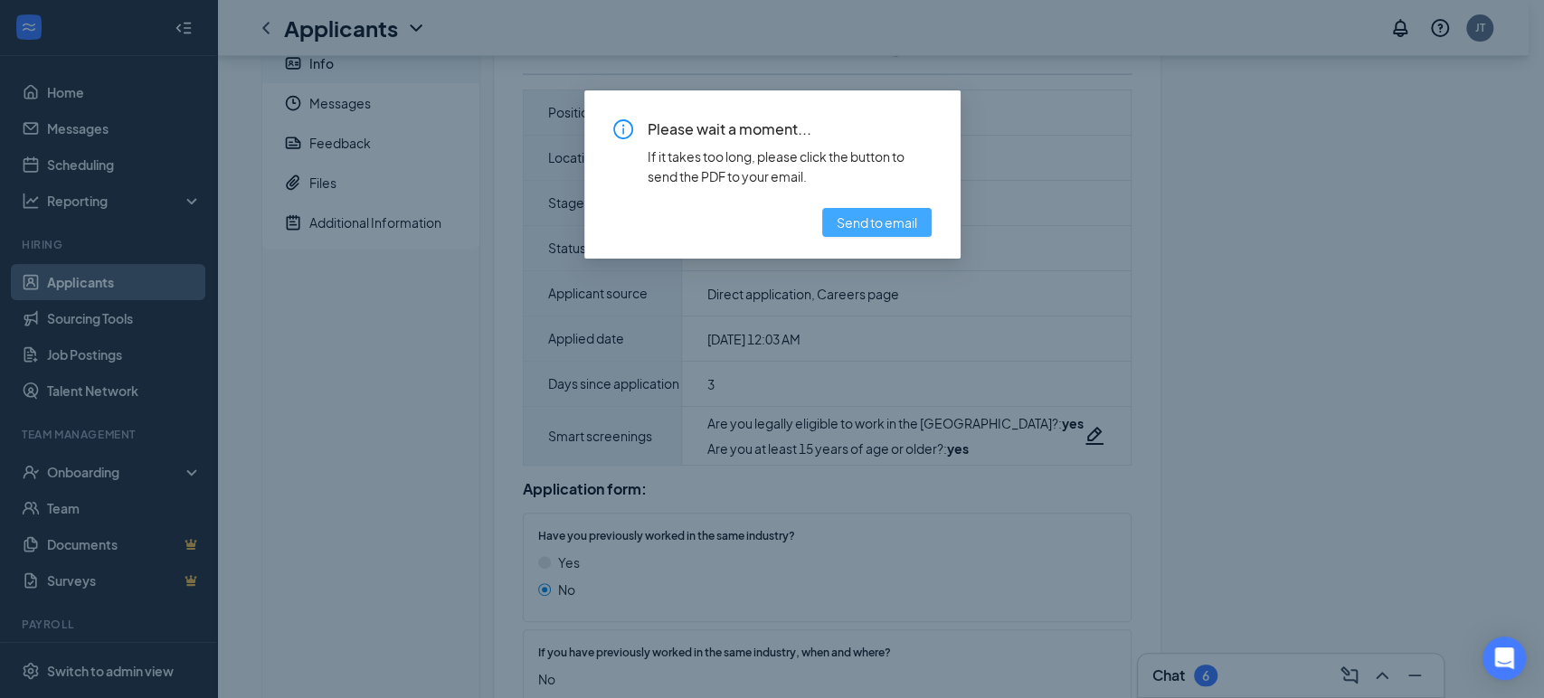
click at [904, 222] on span "Send to email" at bounding box center [877, 223] width 81 height 20
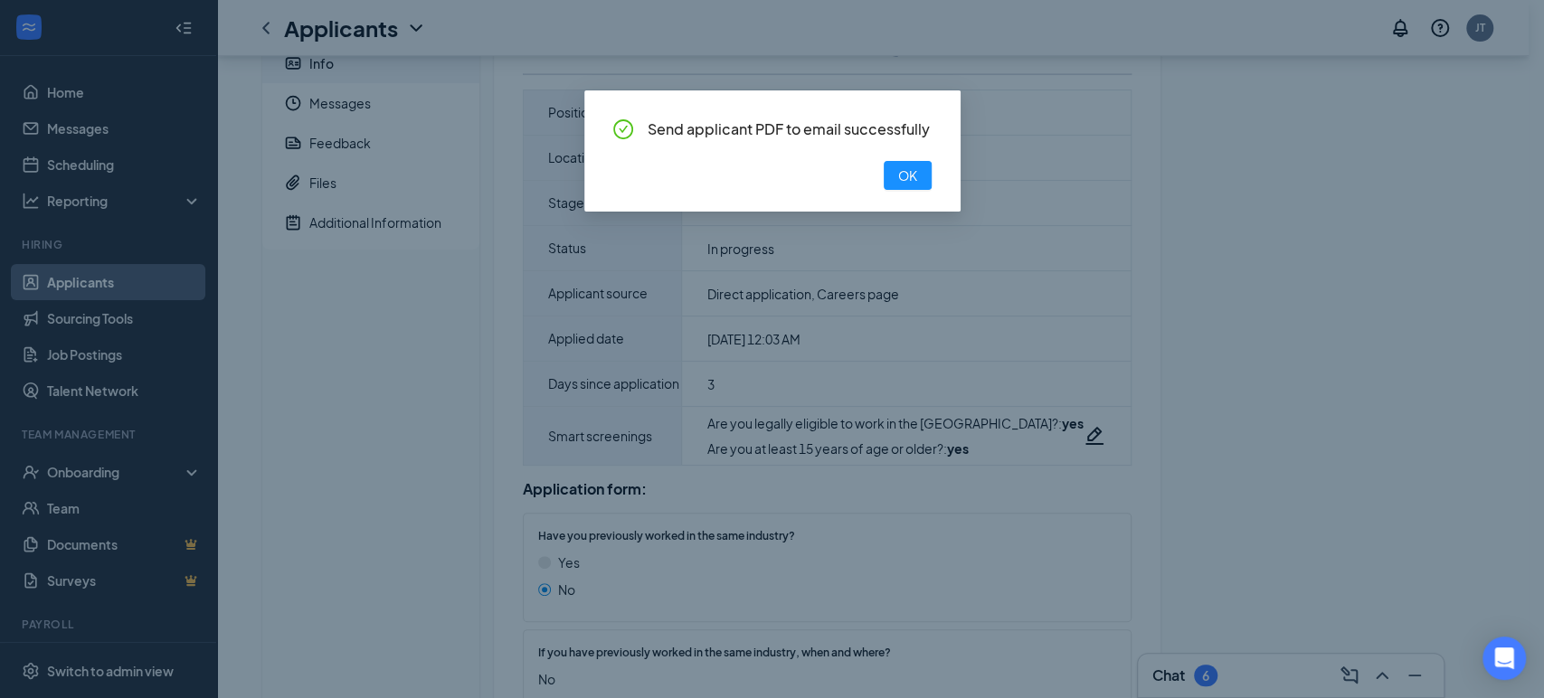
click at [903, 154] on div "Send applicant PDF to email successfully OK" at bounding box center [772, 154] width 318 height 71
click at [906, 167] on span "OK" at bounding box center [907, 176] width 19 height 20
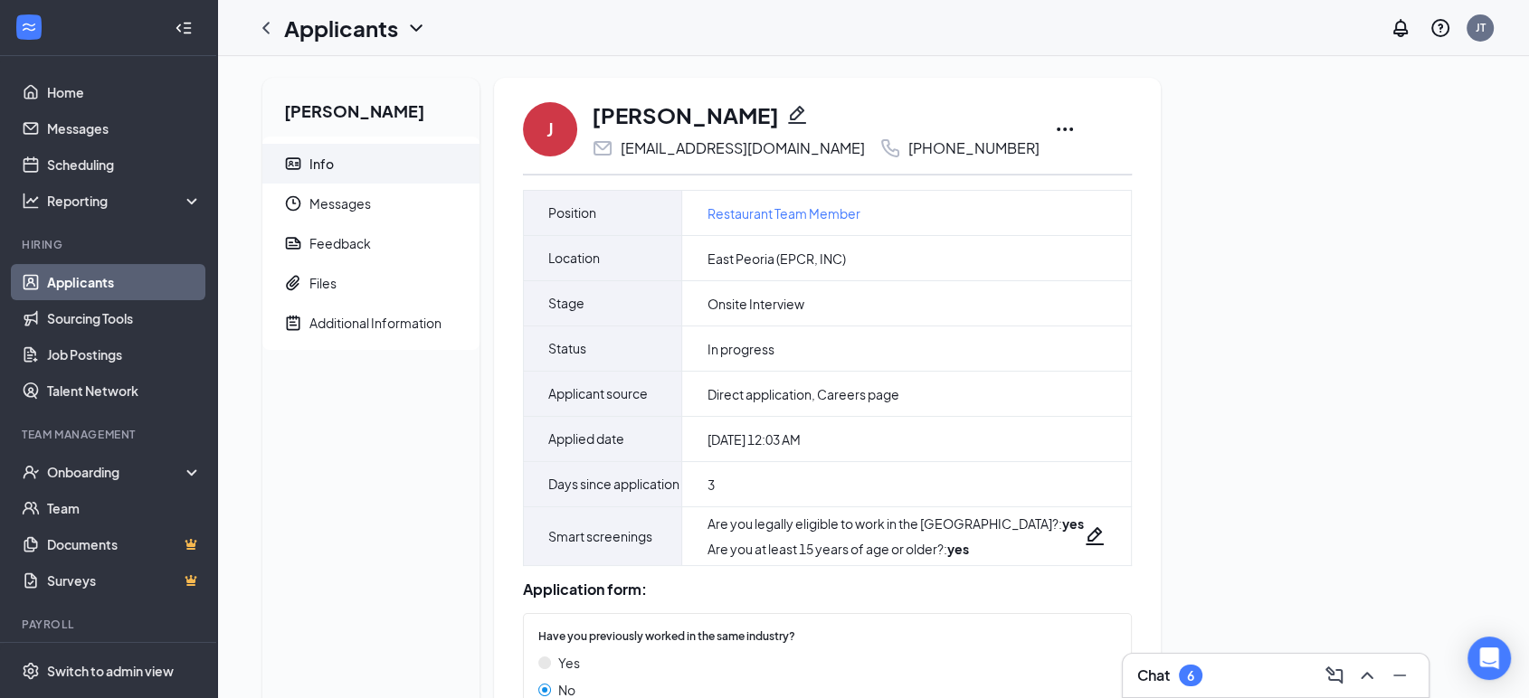
click at [1054, 128] on icon "Ellipses" at bounding box center [1065, 130] width 22 height 22
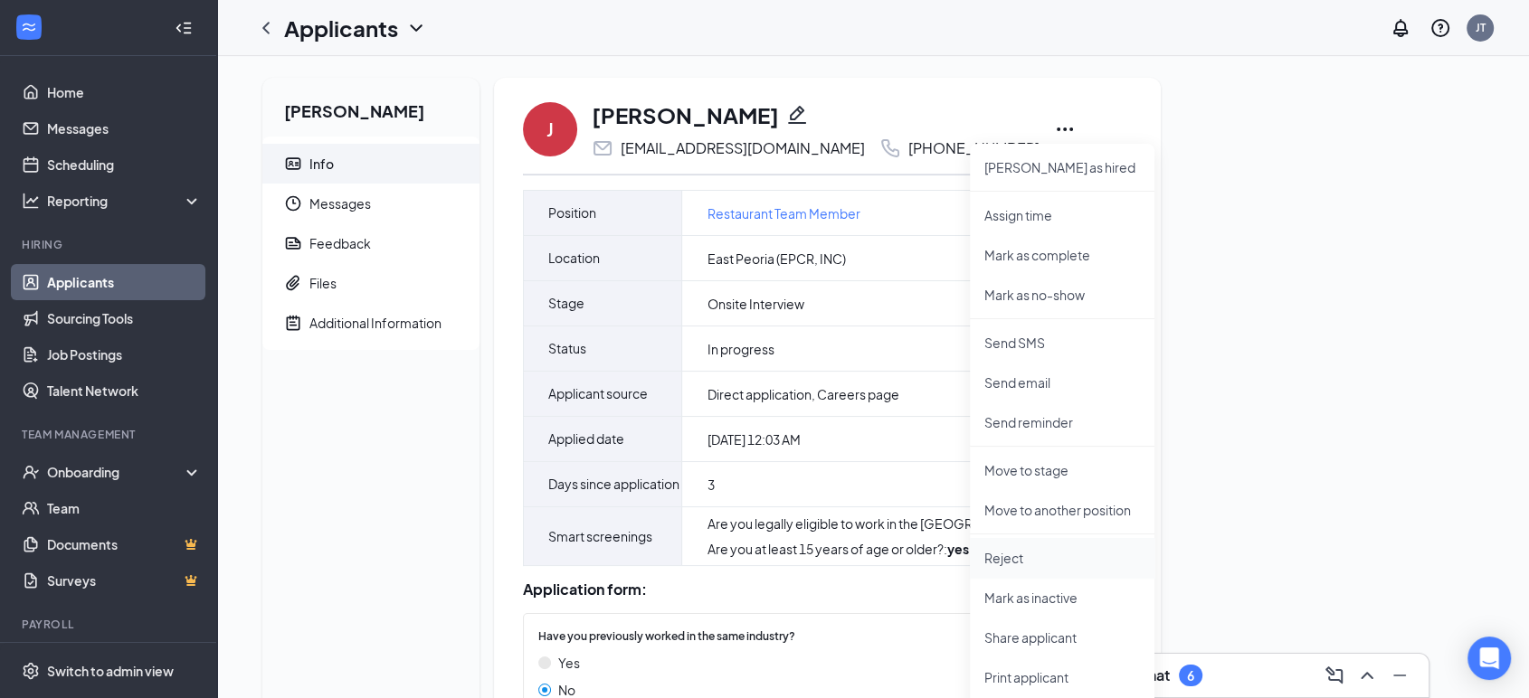
click at [1000, 547] on li "Reject" at bounding box center [1062, 558] width 185 height 40
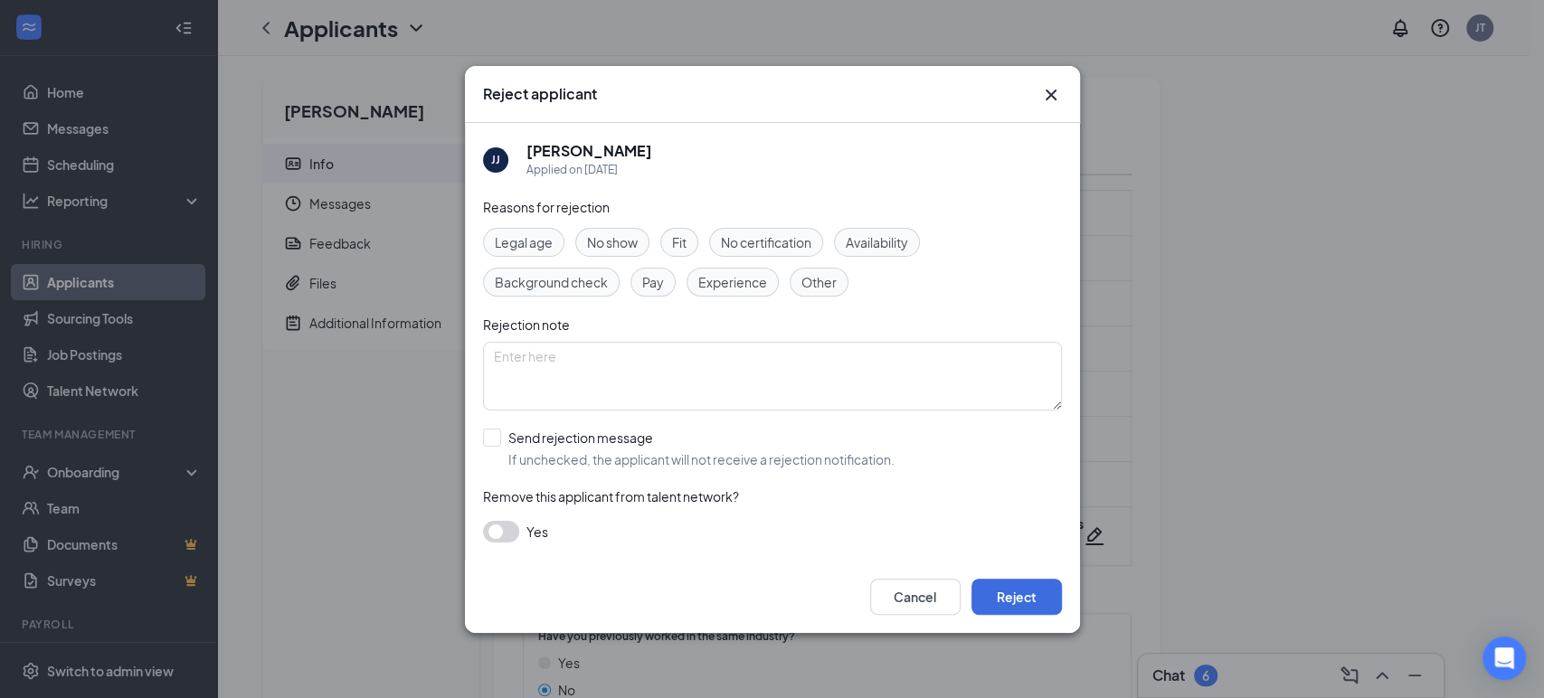
click at [1048, 95] on icon "Cross" at bounding box center [1051, 95] width 22 height 22
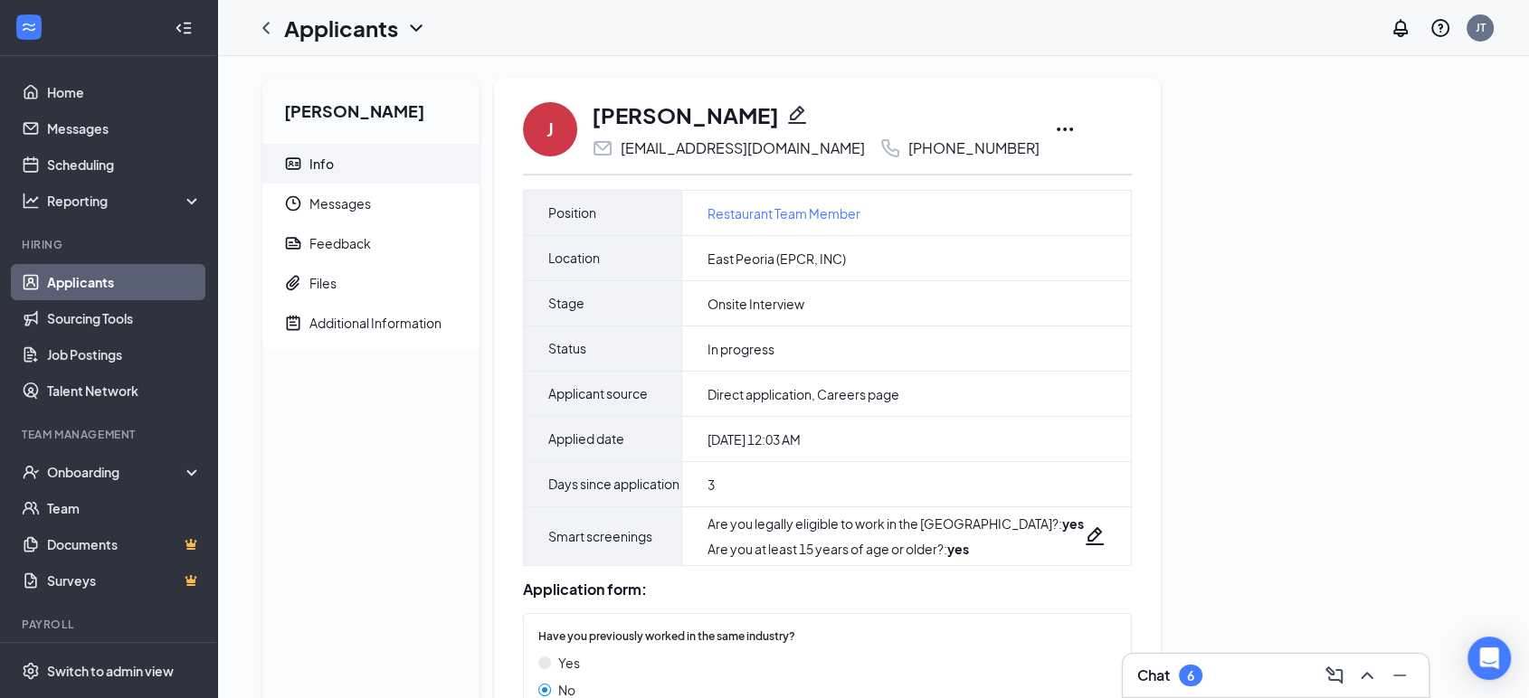
click at [1054, 129] on icon "Ellipses" at bounding box center [1065, 130] width 22 height 22
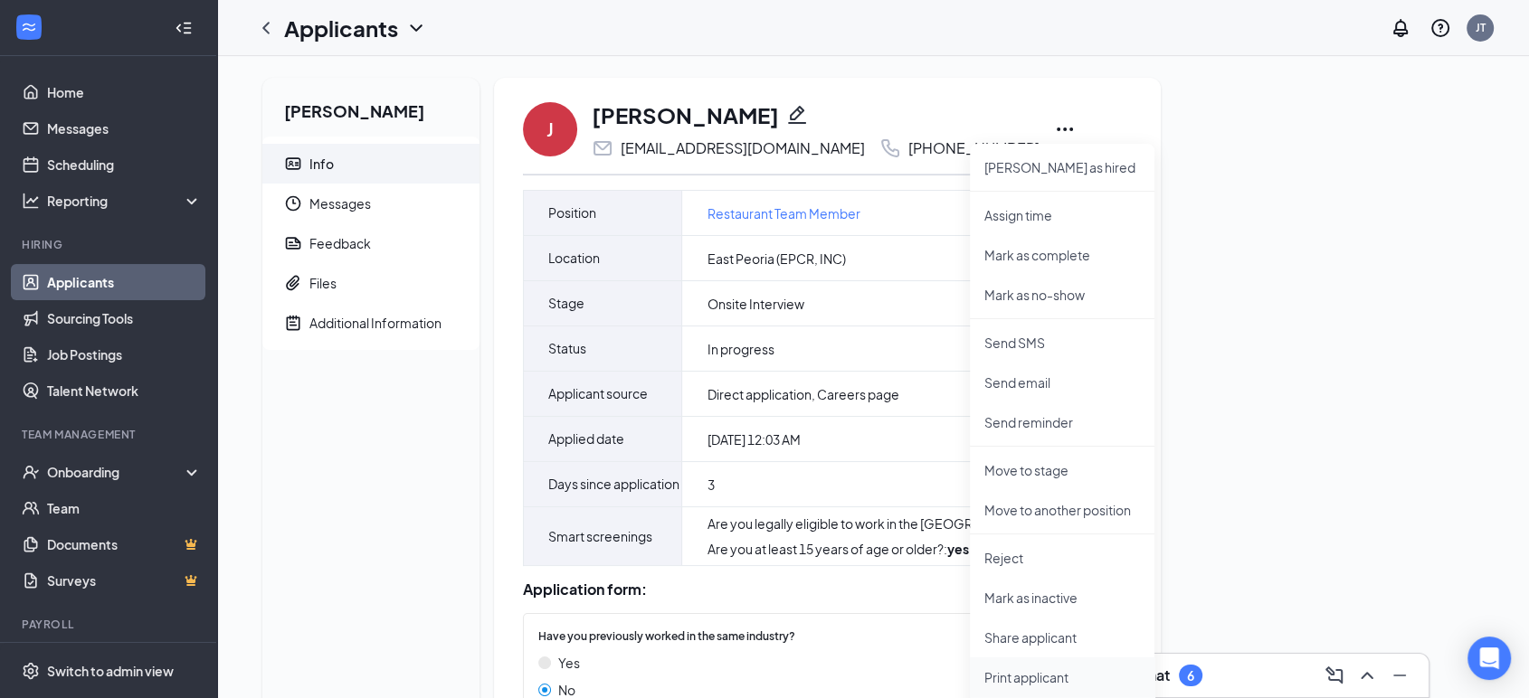
click at [1029, 671] on p "Print applicant" at bounding box center [1062, 678] width 156 height 18
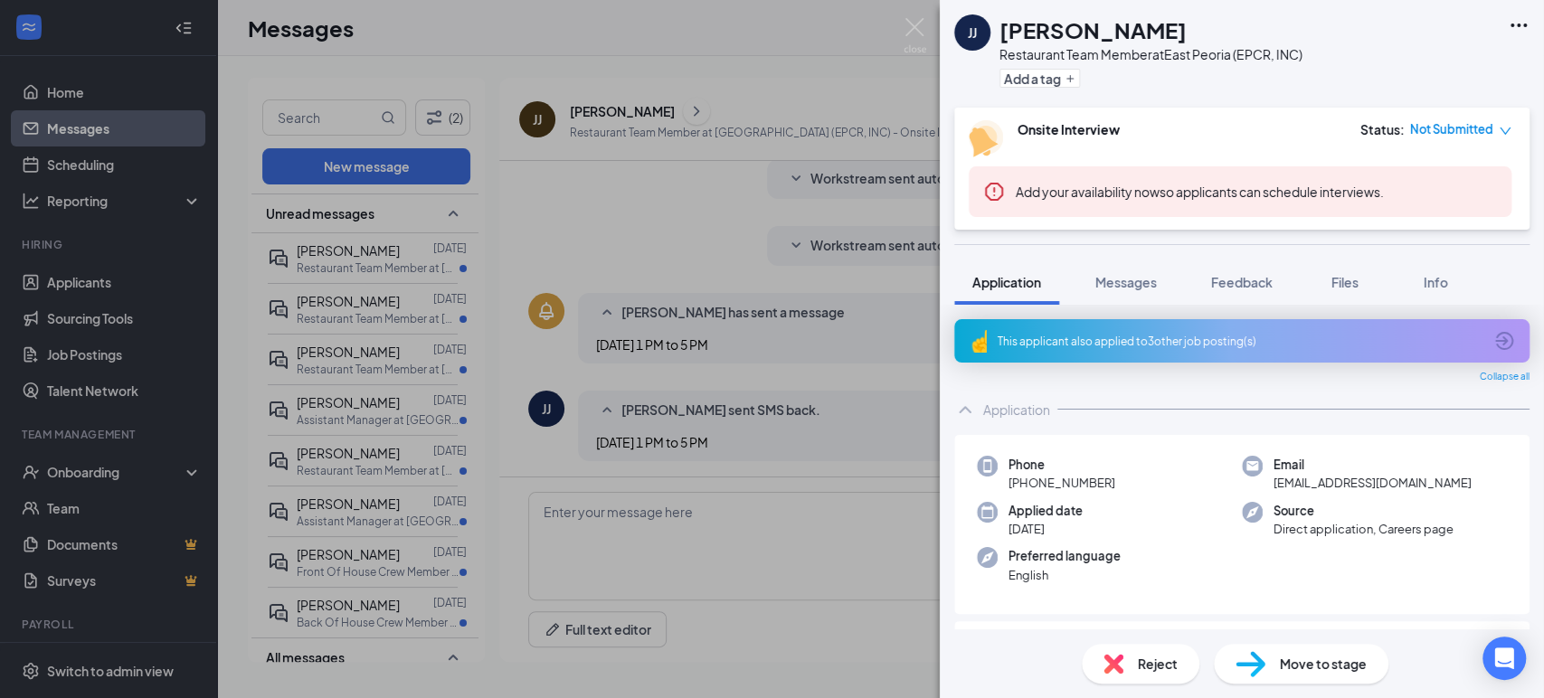
scroll to position [252, 0]
click at [918, 33] on img at bounding box center [915, 35] width 23 height 35
